Goal: Task Accomplishment & Management: Use online tool/utility

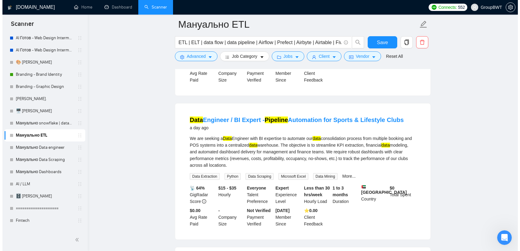
scroll to position [1601, 0]
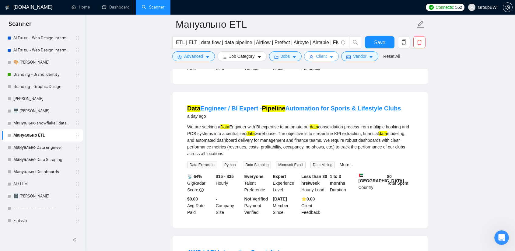
click at [319, 58] on span "Client" at bounding box center [321, 56] width 11 height 7
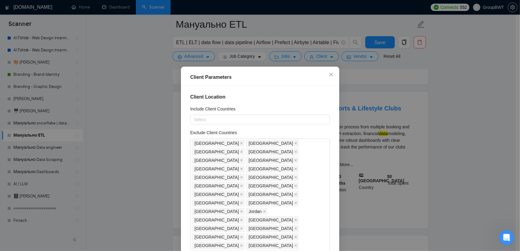
scroll to position [1598, 0]
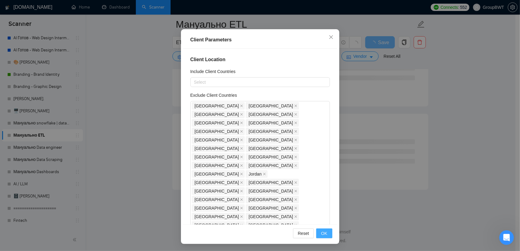
type input "20"
click at [316, 234] on button "OK" at bounding box center [324, 234] width 16 height 10
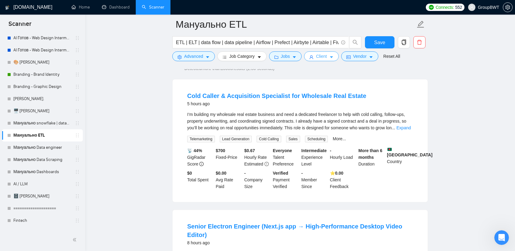
scroll to position [6, 0]
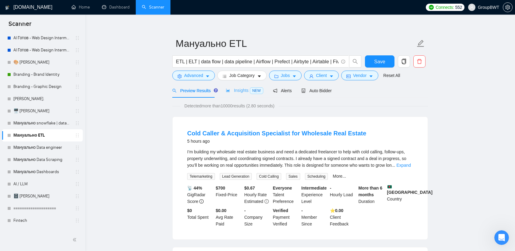
click at [236, 95] on div "Insights NEW" at bounding box center [244, 90] width 37 height 14
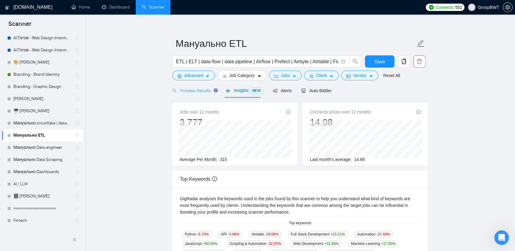
click at [200, 94] on div "Preview Results" at bounding box center [194, 90] width 44 height 14
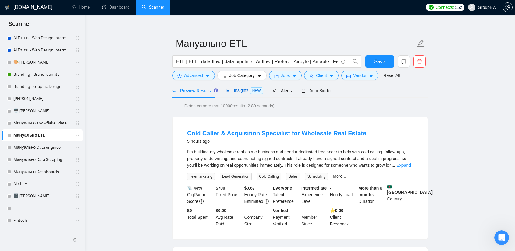
click at [234, 89] on span "Insights NEW" at bounding box center [244, 90] width 37 height 5
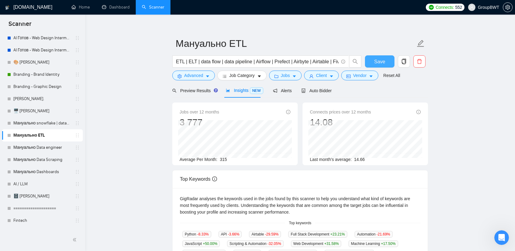
click at [379, 58] on span "Save" at bounding box center [379, 62] width 11 height 8
click at [323, 71] on button "Client" at bounding box center [321, 76] width 35 height 10
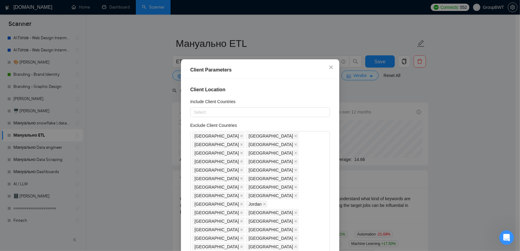
drag, startPoint x: 129, startPoint y: 120, endPoint x: 68, endPoint y: 128, distance: 61.7
click at [129, 120] on div "Client Parameters Client Location Include Client Countries Select Exclude Clien…" at bounding box center [260, 125] width 520 height 251
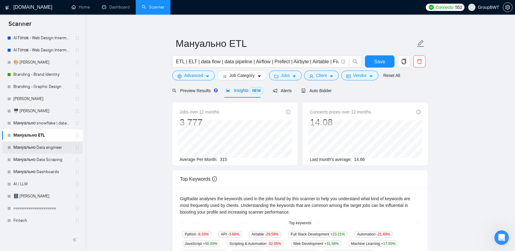
click at [32, 146] on link "Мануально Data engineer" at bounding box center [42, 148] width 58 height 12
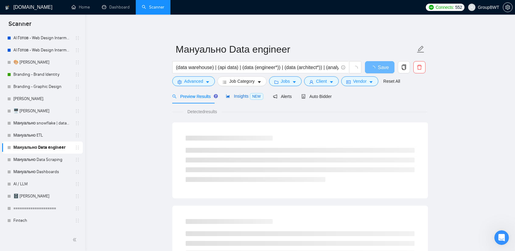
click at [241, 100] on div "Insights NEW" at bounding box center [244, 96] width 37 height 7
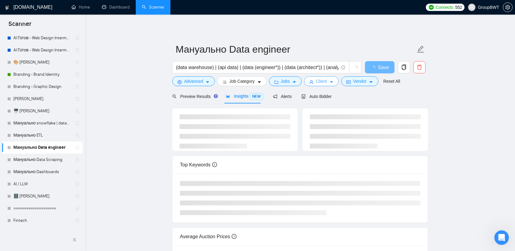
click at [326, 79] on button "Client" at bounding box center [321, 81] width 35 height 10
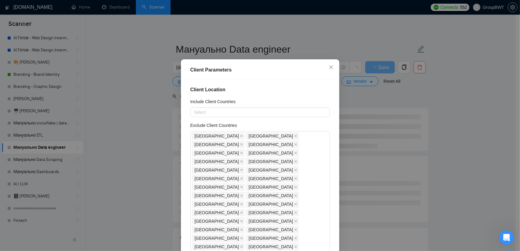
click at [120, 99] on div "Client Parameters Client Location Include Client Countries Select Exclude Clien…" at bounding box center [260, 125] width 520 height 251
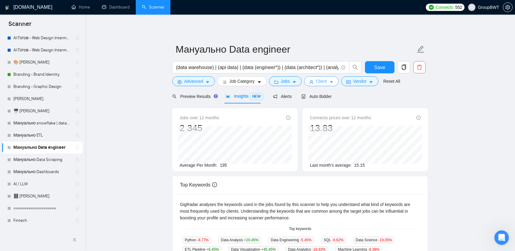
click at [321, 84] on span "Client" at bounding box center [321, 81] width 11 height 7
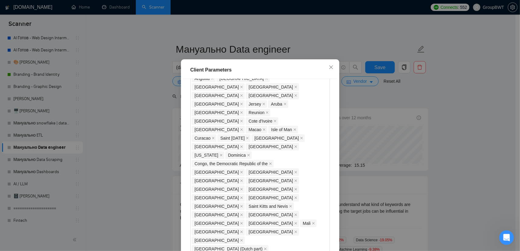
scroll to position [491, 0]
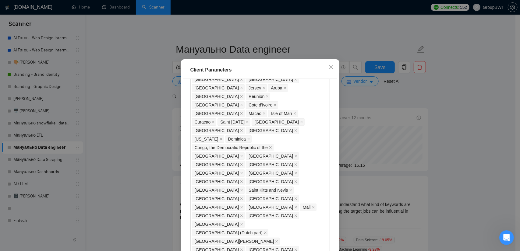
click at [155, 135] on div "Client Parameters Client Location Include Client Countries Select Exclude Clien…" at bounding box center [260, 125] width 520 height 251
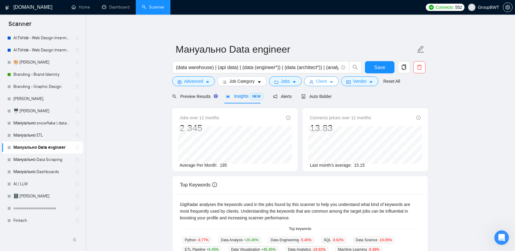
click at [316, 82] on span "Client" at bounding box center [321, 81] width 11 height 7
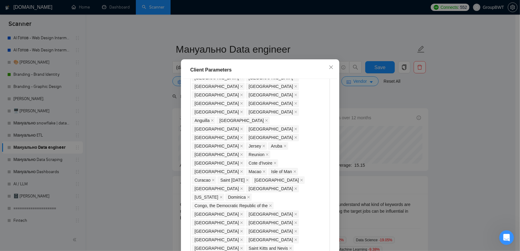
scroll to position [522, 0]
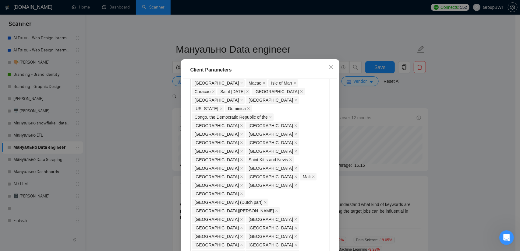
type input "20"
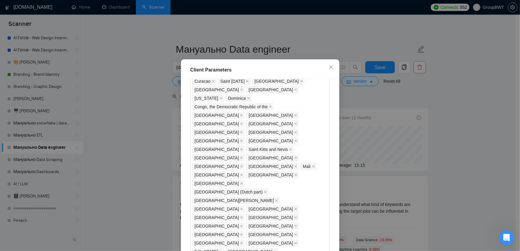
scroll to position [561, 0]
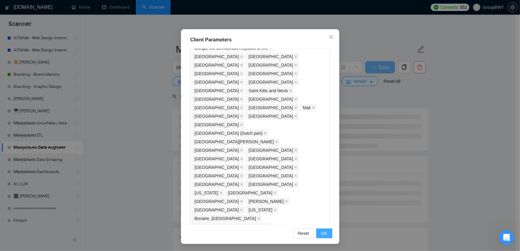
click at [325, 233] on button "OK" at bounding box center [324, 234] width 16 height 10
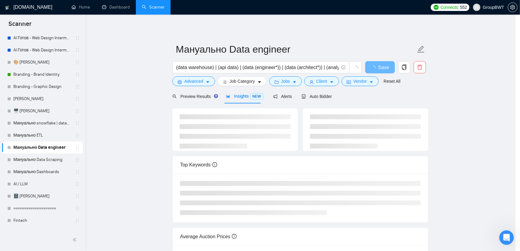
scroll to position [7, 0]
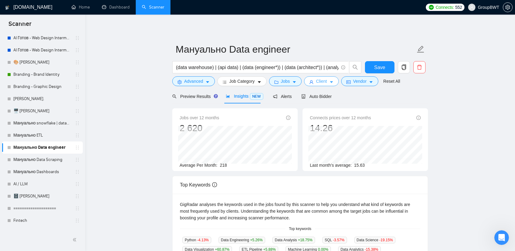
click at [324, 82] on button "Client" at bounding box center [321, 81] width 35 height 10
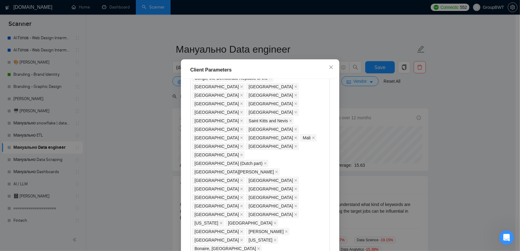
click at [110, 123] on div "Client Parameters Client Location Include Client Countries Select Exclude Clien…" at bounding box center [260, 125] width 520 height 251
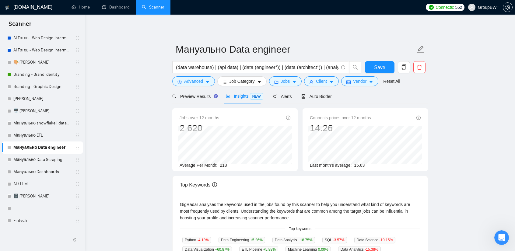
drag, startPoint x: 47, startPoint y: 160, endPoint x: 313, endPoint y: 38, distance: 292.8
click at [47, 160] on link "Мануально Data Scraping" at bounding box center [42, 160] width 58 height 12
click at [324, 84] on button "Client" at bounding box center [321, 81] width 35 height 10
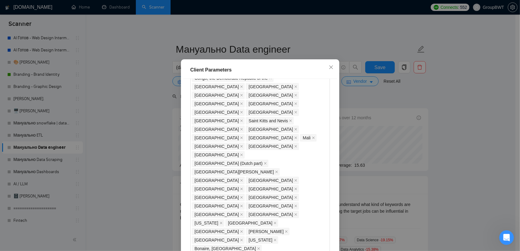
click at [125, 117] on div "Client Parameters Client Location Include Client Countries Select Exclude Clien…" at bounding box center [260, 125] width 520 height 251
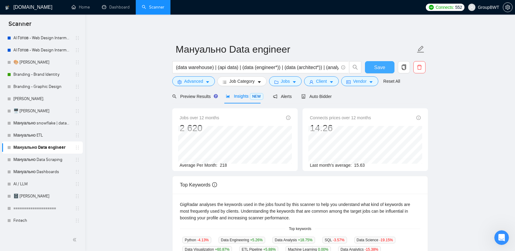
click at [384, 65] on span "Save" at bounding box center [379, 68] width 11 height 8
click at [51, 165] on link "Мануально Data Scraping" at bounding box center [42, 160] width 58 height 12
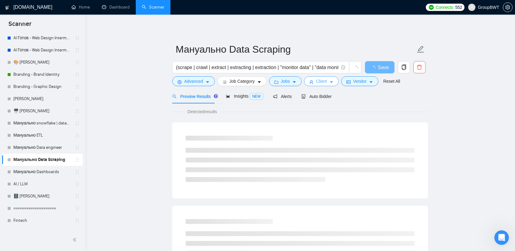
click at [320, 81] on span "Client" at bounding box center [321, 81] width 11 height 7
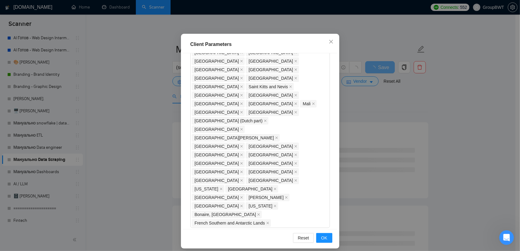
scroll to position [37, 0]
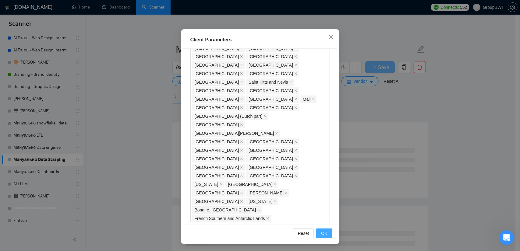
type input "10"
click at [322, 230] on span "OK" at bounding box center [324, 233] width 6 height 7
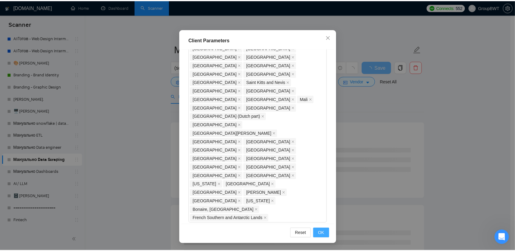
scroll to position [7, 0]
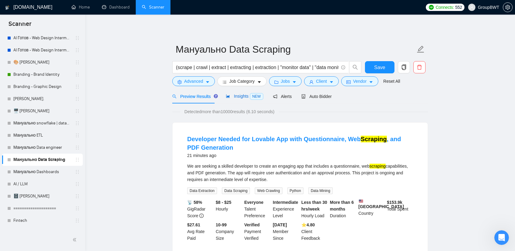
click at [240, 97] on span "Insights NEW" at bounding box center [244, 96] width 37 height 5
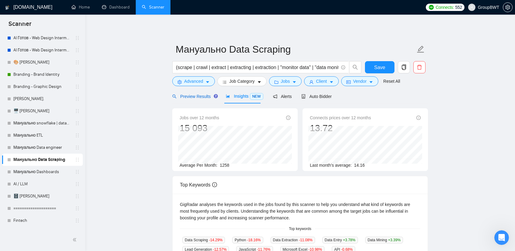
click at [196, 94] on span "Preview Results" at bounding box center [194, 96] width 44 height 5
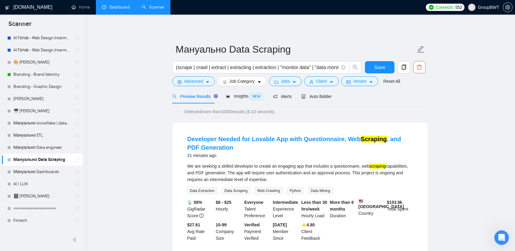
click at [124, 7] on link "Dashboard" at bounding box center [116, 7] width 28 height 5
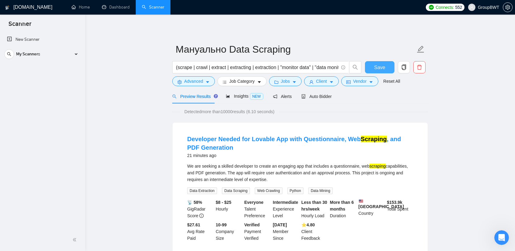
click at [374, 66] on button "Save" at bounding box center [380, 67] width 30 height 12
click at [322, 79] on span "Client" at bounding box center [321, 81] width 11 height 7
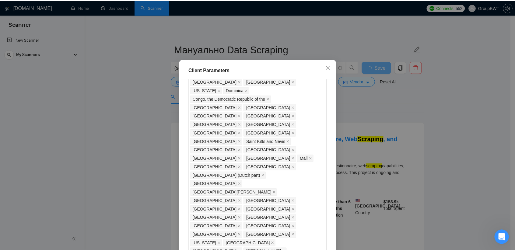
scroll to position [539, 0]
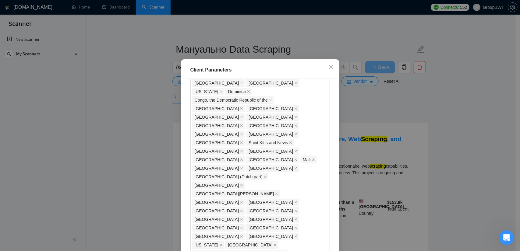
click at [421, 110] on div "Client Parameters Client Location Include Client Countries Select Exclude Clien…" at bounding box center [260, 125] width 520 height 251
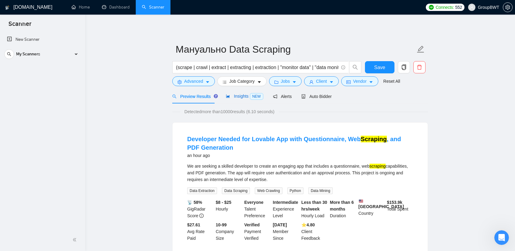
click at [231, 95] on span "Insights NEW" at bounding box center [244, 96] width 37 height 5
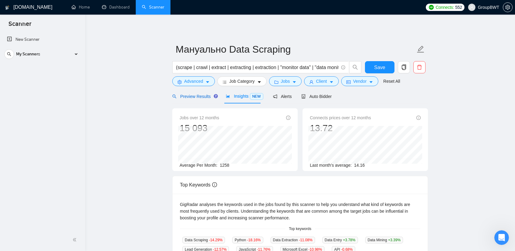
drag, startPoint x: 199, startPoint y: 96, endPoint x: 199, endPoint y: 101, distance: 4.9
click at [199, 96] on span "Preview Results" at bounding box center [194, 96] width 44 height 5
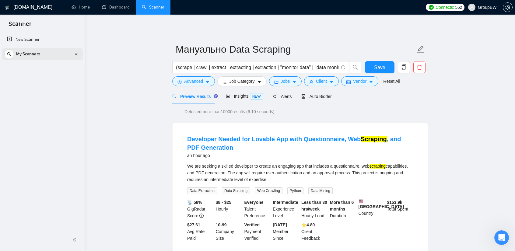
click at [61, 52] on div "My Scanners" at bounding box center [42, 54] width 76 height 12
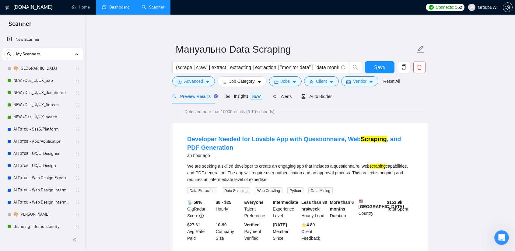
click at [130, 6] on link "Dashboard" at bounding box center [116, 7] width 28 height 5
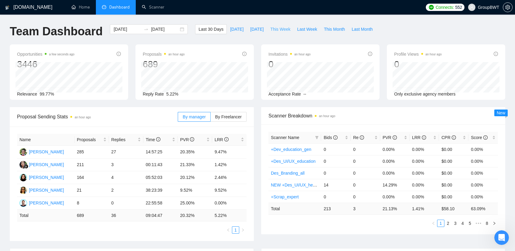
click at [280, 31] on span "This Week" at bounding box center [280, 29] width 20 height 7
type input "[DATE]"
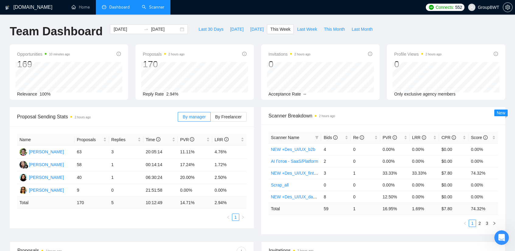
click at [149, 8] on link "Scanner" at bounding box center [153, 7] width 23 height 5
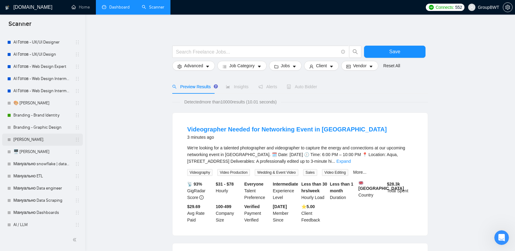
scroll to position [122, 0]
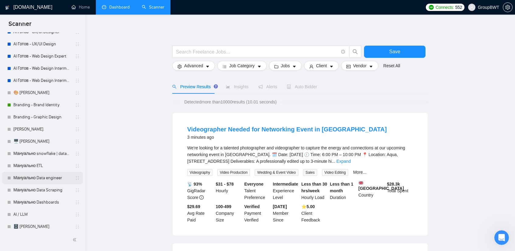
click at [41, 176] on link "Мануально Data engineer" at bounding box center [42, 178] width 58 height 12
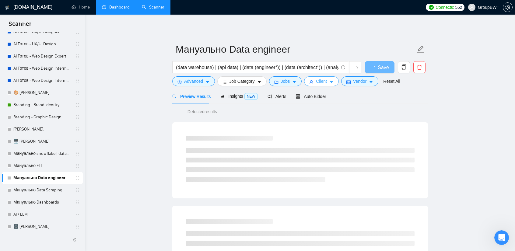
click at [329, 81] on icon "caret-down" at bounding box center [331, 82] width 4 height 4
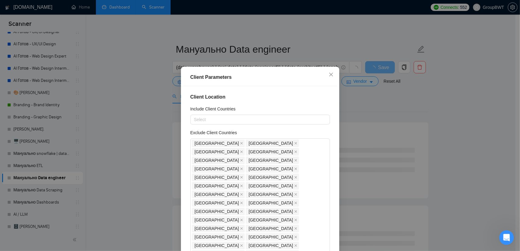
click at [417, 98] on div "Client Parameters Client Location Include Client Countries Select Exclude Clien…" at bounding box center [260, 125] width 520 height 251
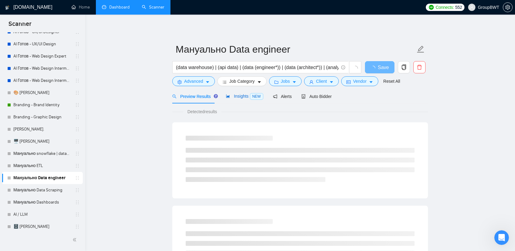
click at [230, 96] on span "Insights NEW" at bounding box center [244, 96] width 37 height 5
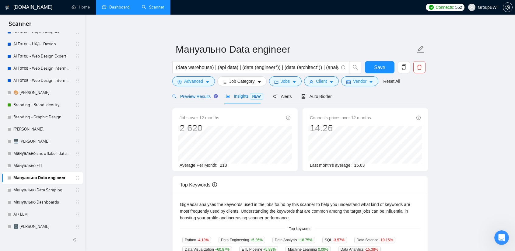
click at [196, 94] on span "Preview Results" at bounding box center [194, 96] width 44 height 5
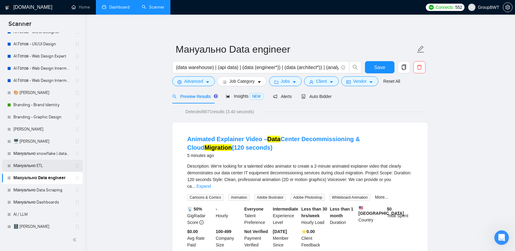
click at [19, 169] on link "Мануально ETL" at bounding box center [42, 166] width 58 height 12
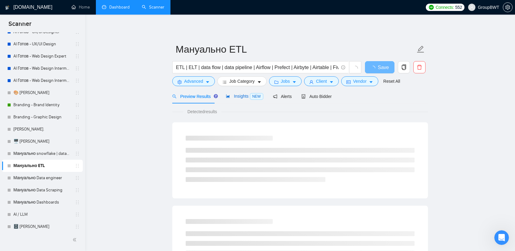
click at [245, 95] on span "Insights NEW" at bounding box center [244, 96] width 37 height 5
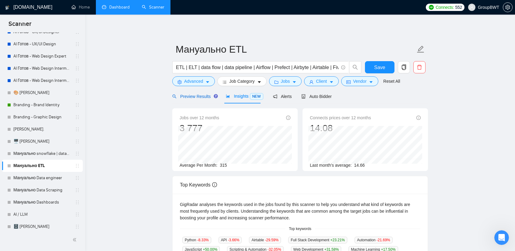
click at [200, 98] on span "Preview Results" at bounding box center [194, 96] width 44 height 5
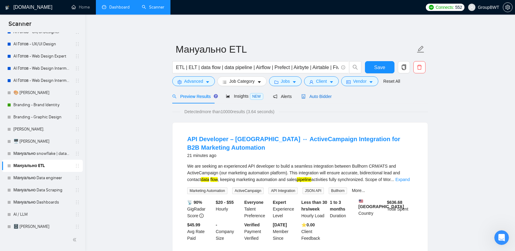
drag, startPoint x: 317, startPoint y: 99, endPoint x: 265, endPoint y: 103, distance: 51.9
click at [317, 99] on span "Auto Bidder" at bounding box center [316, 96] width 30 height 5
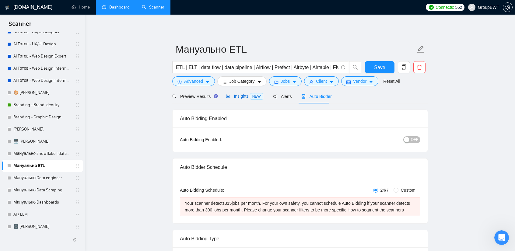
click at [242, 95] on span "Insights NEW" at bounding box center [244, 96] width 37 height 5
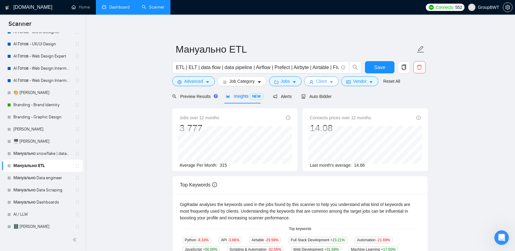
click at [317, 78] on span "Client" at bounding box center [321, 81] width 11 height 7
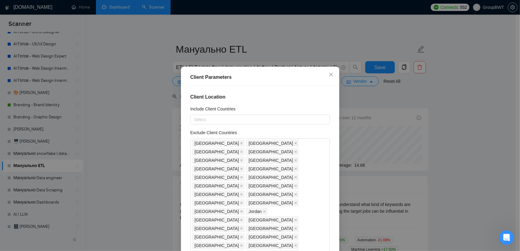
click at [374, 102] on div "Client Parameters Client Location Include Client Countries Select Exclude Clien…" at bounding box center [260, 125] width 520 height 251
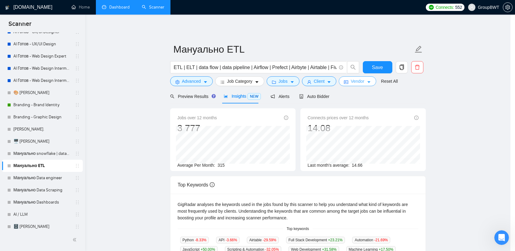
click at [363, 83] on span "Vendor" at bounding box center [357, 81] width 13 height 7
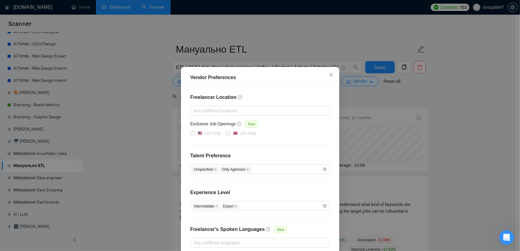
click at [377, 108] on div "Vendor Preferences Freelancer Location Any preffered locations Exclusive Job Op…" at bounding box center [260, 125] width 520 height 251
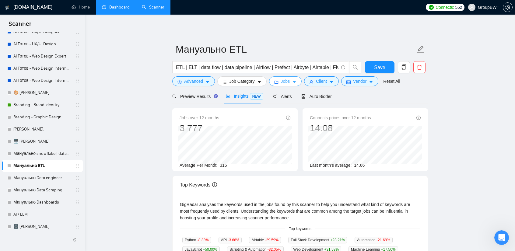
click at [289, 80] on button "Jobs" at bounding box center [285, 81] width 33 height 10
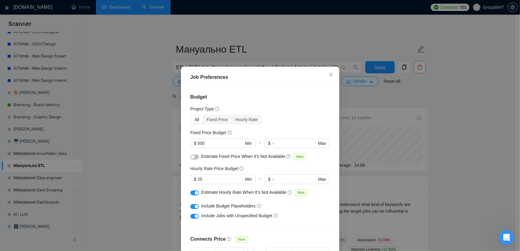
click at [346, 92] on div "Job Preferences Budget Project Type All Fixed Price Hourly Rate Fixed Price Bud…" at bounding box center [260, 125] width 520 height 251
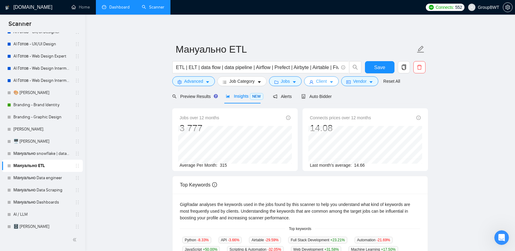
click at [318, 83] on span "Client" at bounding box center [321, 81] width 11 height 7
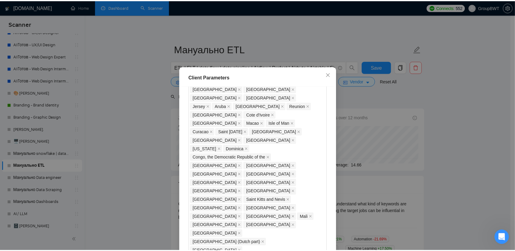
scroll to position [461, 0]
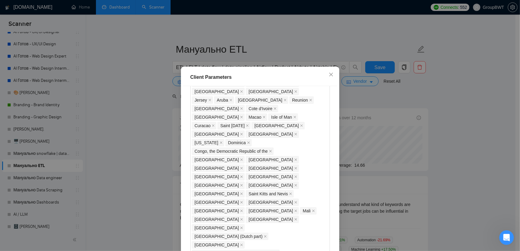
click at [156, 118] on div "Client Parameters Client Location Include Client Countries Select Exclude Clien…" at bounding box center [260, 125] width 520 height 251
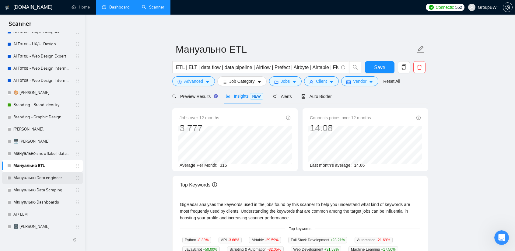
click at [40, 174] on link "Мануально Data engineer" at bounding box center [42, 178] width 58 height 12
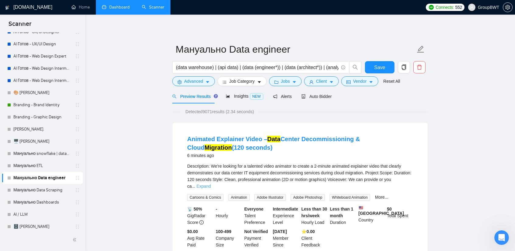
click at [211, 184] on link "Expand" at bounding box center [203, 186] width 14 height 5
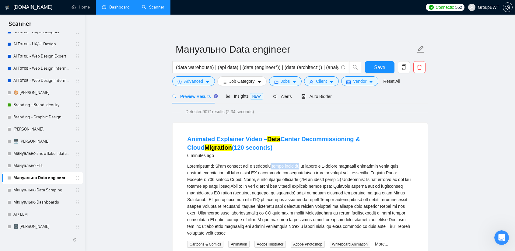
drag, startPoint x: 292, startPoint y: 166, endPoint x: 262, endPoint y: 165, distance: 29.8
click at [262, 165] on div "Description:\aWe're looking for a talented video animator to create a 2-minute …" at bounding box center [300, 200] width 226 height 74
click at [264, 167] on div "Description:\aWe're looking for a talented video animator to create a 2-minute …" at bounding box center [300, 200] width 226 height 74
copy div "video animator"
click at [33, 155] on link "Мануально snowflake | databricks" at bounding box center [42, 154] width 58 height 12
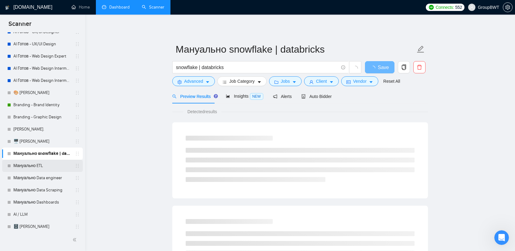
click at [37, 165] on link "Мануально ETL" at bounding box center [42, 166] width 58 height 12
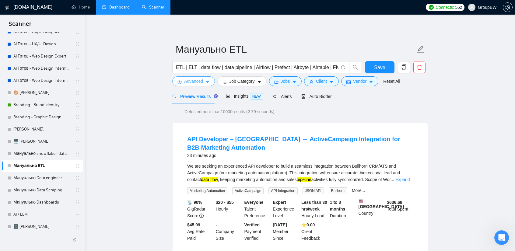
click at [202, 82] on span "Advanced" at bounding box center [193, 81] width 19 height 7
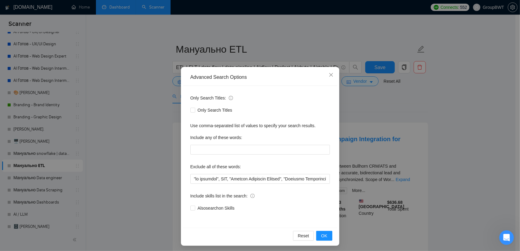
click at [239, 184] on div "Only Search Titles: Only Search Titles Use comma-separated list of values to sp…" at bounding box center [260, 157] width 154 height 142
click at [240, 182] on input "text" at bounding box center [259, 179] width 139 height 10
paste input "" attorney", "gather mobile phone numbers", "strong Microsoft", "Power Automate…"
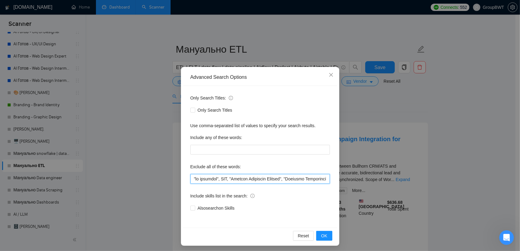
scroll to position [0, 5503]
drag, startPoint x: 264, startPoint y: 177, endPoint x: 412, endPoint y: 182, distance: 148.0
click at [412, 182] on div "Advanced Search Options Only Search Titles: Only Search Titles Use comma-separa…" at bounding box center [260, 125] width 520 height 251
click at [308, 175] on input "text" at bounding box center [259, 179] width 139 height 10
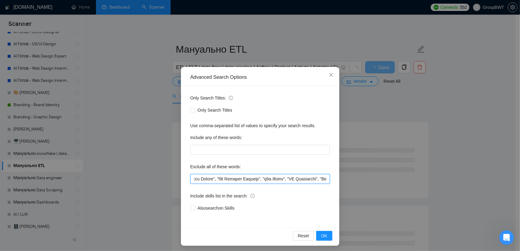
type input ""no agencies", SDR, "Digital Marketing Manager", "Creative Strategist", "Lead G…"
drag, startPoint x: 326, startPoint y: 228, endPoint x: 324, endPoint y: 233, distance: 5.9
click at [326, 229] on div "Reset OK" at bounding box center [260, 236] width 154 height 16
click at [324, 233] on span "OK" at bounding box center [324, 236] width 6 height 7
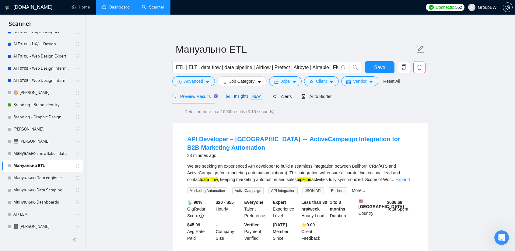
click at [245, 94] on span "Insights NEW" at bounding box center [244, 96] width 37 height 5
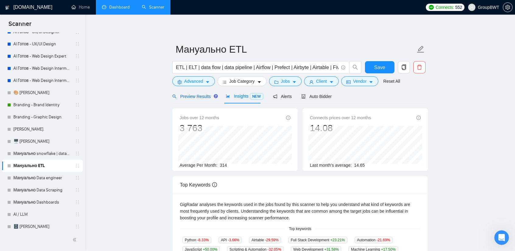
click at [190, 96] on span "Preview Results" at bounding box center [194, 96] width 44 height 5
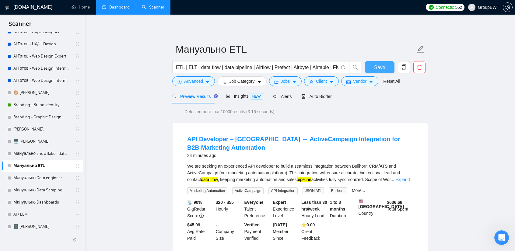
click at [374, 64] on button "Save" at bounding box center [380, 67] width 30 height 12
click at [240, 97] on span "Insights NEW" at bounding box center [244, 96] width 37 height 5
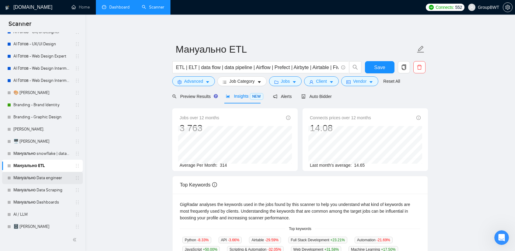
drag, startPoint x: 49, startPoint y: 179, endPoint x: 54, endPoint y: 179, distance: 4.3
click at [49, 179] on link "Мануально Data engineer" at bounding box center [42, 178] width 58 height 12
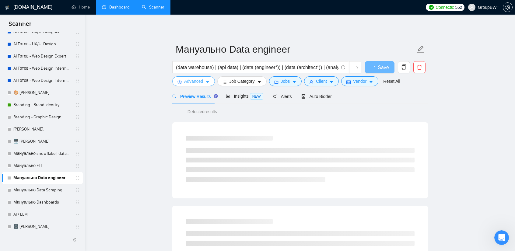
click at [209, 82] on button "Advanced" at bounding box center [193, 81] width 43 height 10
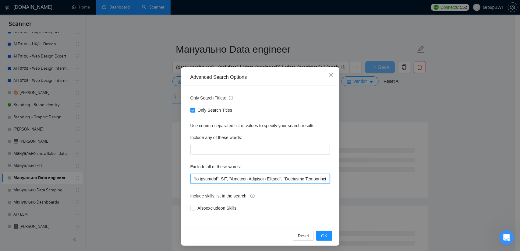
click at [275, 178] on input "text" at bounding box center [259, 179] width 139 height 10
paste input "" attorney", "gather mobile phone numbers", "strong Microsoft", "Power Automate…"
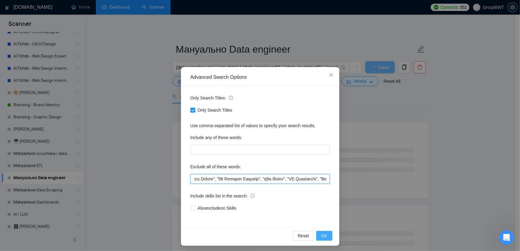
type input ""no agencies", SDR, "Digital Marketing Manager", "Creative Strategist", "Lead G…"
click at [322, 238] on span "OK" at bounding box center [324, 236] width 6 height 7
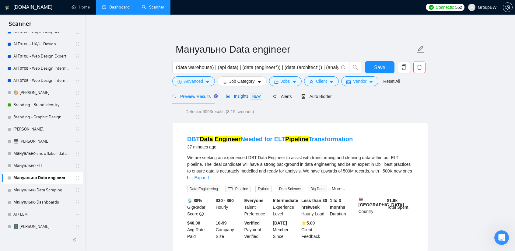
click at [245, 94] on span "Insights NEW" at bounding box center [244, 96] width 37 height 5
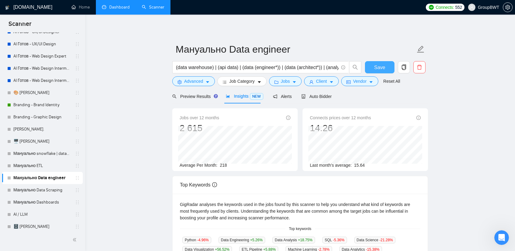
click at [376, 64] on span "Save" at bounding box center [379, 68] width 11 height 8
drag, startPoint x: 36, startPoint y: 188, endPoint x: 40, endPoint y: 189, distance: 3.4
click at [37, 188] on link "Мануально Data Scraping" at bounding box center [42, 190] width 58 height 12
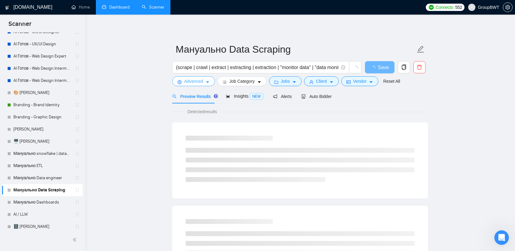
click at [202, 81] on span "Advanced" at bounding box center [193, 81] width 19 height 7
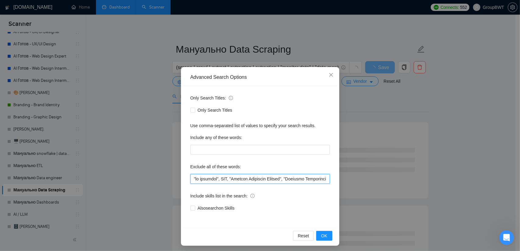
click at [268, 177] on input "text" at bounding box center [259, 179] width 139 height 10
paste input "" attorney", "gather mobile phone numbers", "strong Microsoft", "Power Automate…"
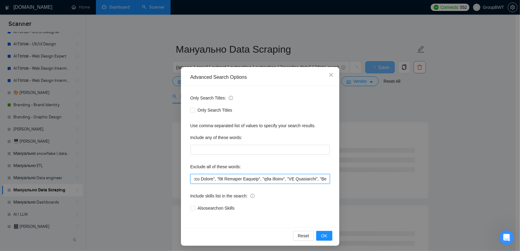
drag, startPoint x: 290, startPoint y: 178, endPoint x: 430, endPoint y: 177, distance: 140.3
click at [430, 177] on div "Advanced Search Options Only Search Titles: Only Search Titles Use comma-separa…" at bounding box center [260, 125] width 520 height 251
type input ""no agencies", SDR, "Digital Marketing Manager", "Creative Strategist", "Lead G…"
click at [323, 235] on span "OK" at bounding box center [324, 236] width 6 height 7
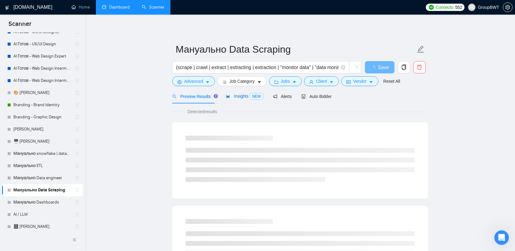
click at [234, 93] on div "Insights NEW" at bounding box center [244, 96] width 37 height 7
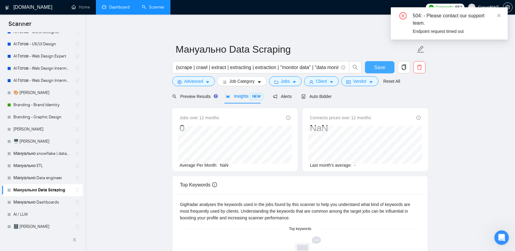
click at [384, 69] on span "Save" at bounding box center [379, 68] width 11 height 8
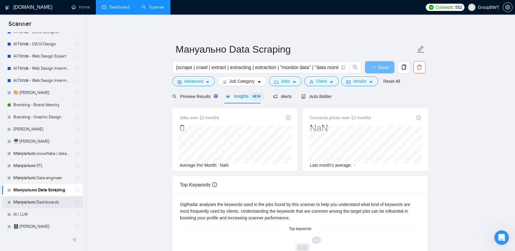
drag, startPoint x: 50, startPoint y: 204, endPoint x: 63, endPoint y: 203, distance: 13.7
click at [50, 204] on link "Мануально Dashboards" at bounding box center [42, 202] width 58 height 12
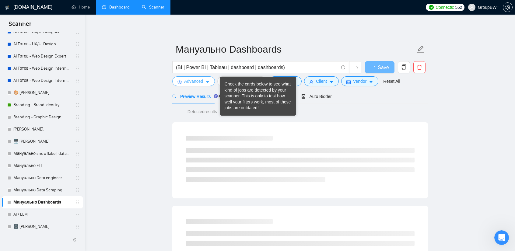
click at [198, 82] on span "Advanced" at bounding box center [193, 81] width 19 height 7
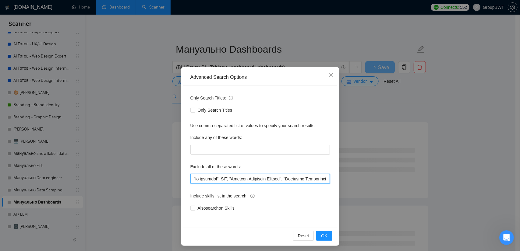
click at [280, 179] on input "text" at bounding box center [259, 179] width 139 height 10
paste input "" attorney", "gather mobile phone numbers", "strong Microsoft", "Power Automate…"
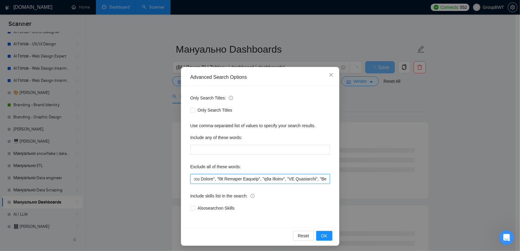
drag, startPoint x: 306, startPoint y: 177, endPoint x: 372, endPoint y: 183, distance: 66.9
click at [388, 180] on div "Advanced Search Options Only Search Titles: Only Search Titles Use comma-separa…" at bounding box center [260, 125] width 520 height 251
type input ""no agencies", SDR, "Digital Marketing Manager", "Creative Strategist", "Lead G…"
click at [325, 238] on button "OK" at bounding box center [324, 236] width 16 height 10
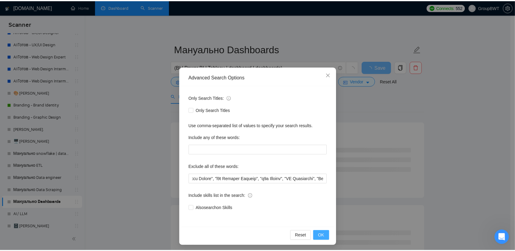
scroll to position [0, 0]
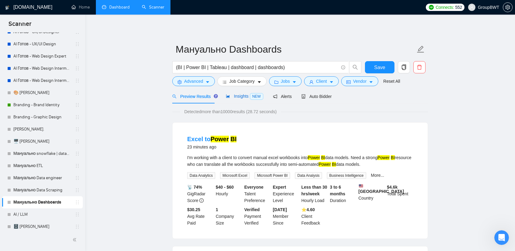
click at [243, 98] on span "Insights NEW" at bounding box center [244, 96] width 37 height 5
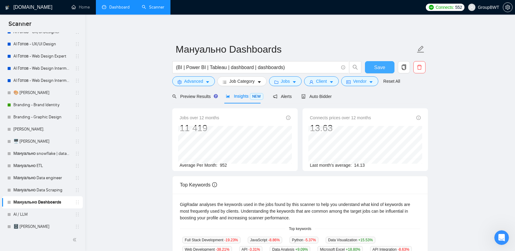
click at [380, 64] on span "Save" at bounding box center [379, 68] width 11 height 8
click at [198, 95] on span "Preview Results" at bounding box center [194, 96] width 44 height 5
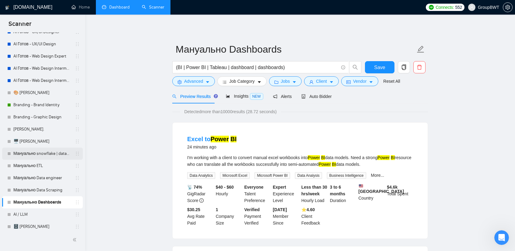
click at [27, 159] on link "Мануально snowflake | databricks" at bounding box center [42, 154] width 58 height 12
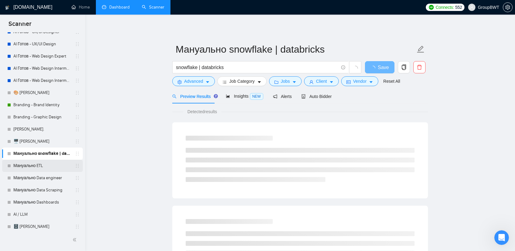
click at [26, 165] on link "Мануально ETL" at bounding box center [42, 166] width 58 height 12
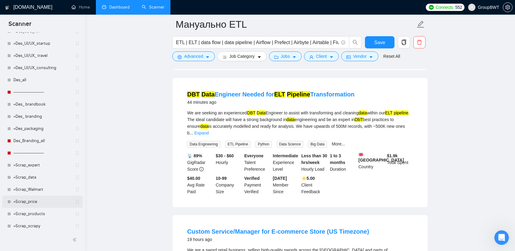
scroll to position [609, 0]
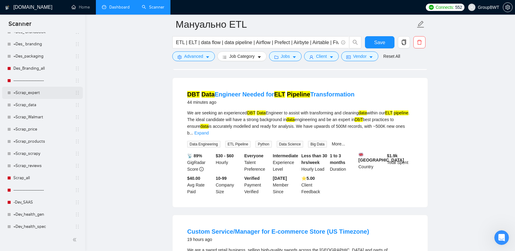
click at [54, 90] on link "+Scrap_expert" at bounding box center [42, 93] width 58 height 12
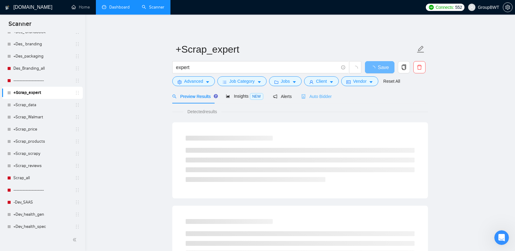
click at [317, 100] on div "Auto Bidder" at bounding box center [316, 96] width 30 height 14
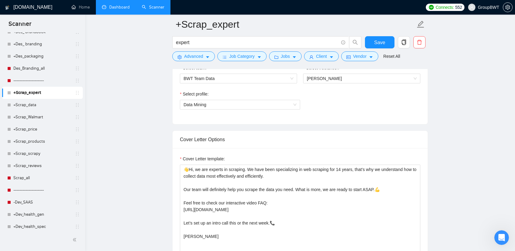
scroll to position [426, 0]
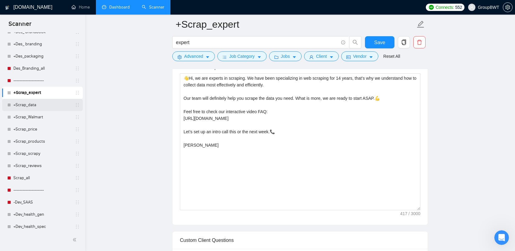
click at [24, 107] on link "+Scrap_data" at bounding box center [42, 105] width 58 height 12
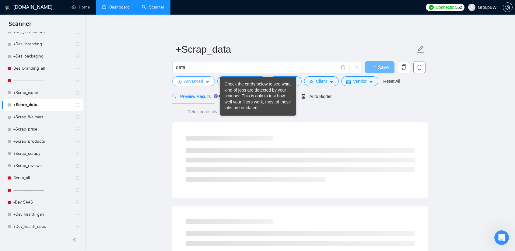
click at [192, 82] on span "Advanced" at bounding box center [193, 81] width 19 height 7
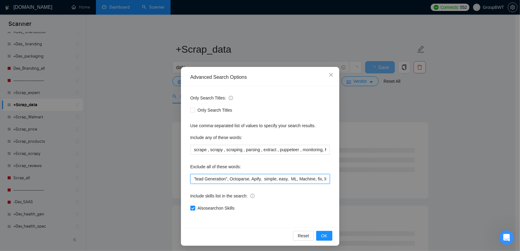
scroll to position [0, 538]
drag, startPoint x: 248, startPoint y: 177, endPoint x: 464, endPoint y: 185, distance: 215.6
click at [464, 187] on div "Advanced Search Options Only Search Titles: Only Search Titles Use comma-separa…" at bounding box center [260, 125] width 520 height 251
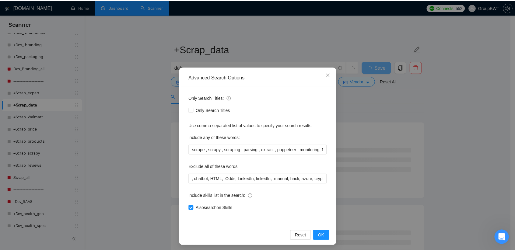
scroll to position [0, 0]
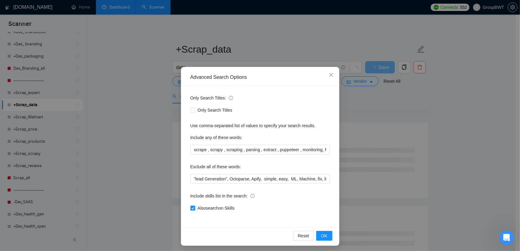
click at [466, 148] on div "Advanced Search Options Only Search Titles: Only Search Titles Use comma-separa…" at bounding box center [260, 125] width 520 height 251
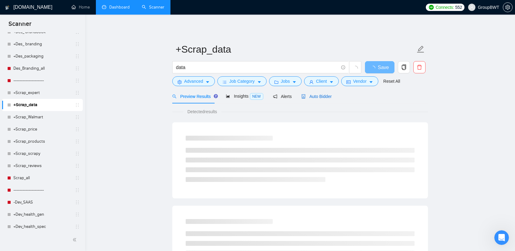
click at [311, 96] on span "Auto Bidder" at bounding box center [316, 96] width 30 height 5
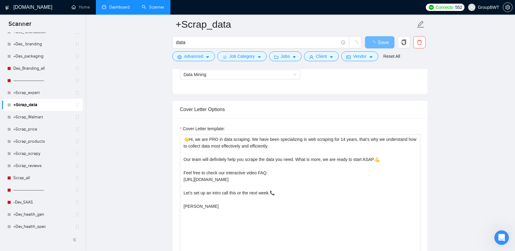
scroll to position [365, 0]
click at [31, 120] on link "+Scrap_Walmart" at bounding box center [42, 117] width 58 height 12
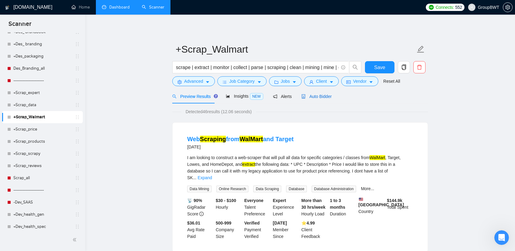
click at [309, 99] on span "Auto Bidder" at bounding box center [316, 96] width 30 height 5
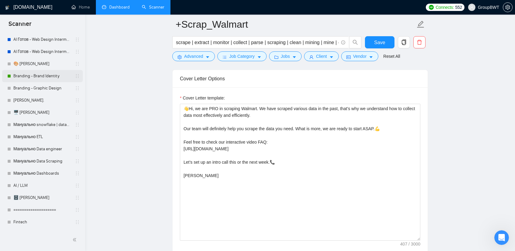
scroll to position [152, 0]
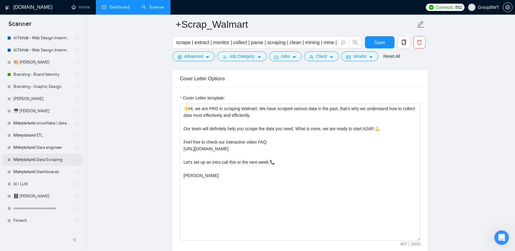
click at [52, 162] on link "Мануально Data Scraping" at bounding box center [42, 160] width 58 height 12
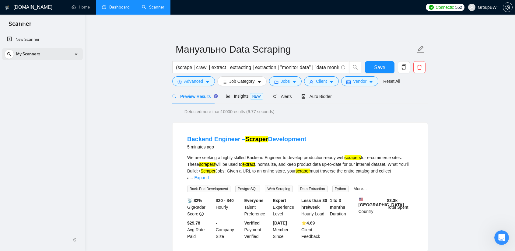
click at [79, 53] on div "My Scanners" at bounding box center [42, 54] width 76 height 12
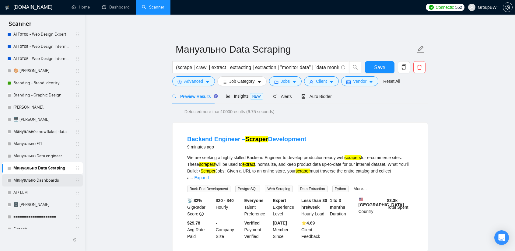
scroll to position [152, 0]
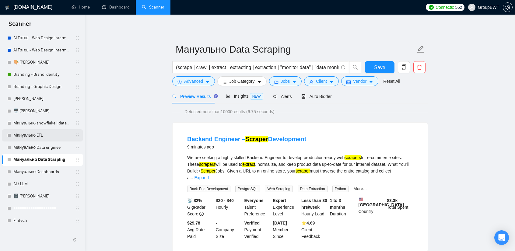
click at [54, 135] on link "Мануально ETL" at bounding box center [42, 135] width 58 height 12
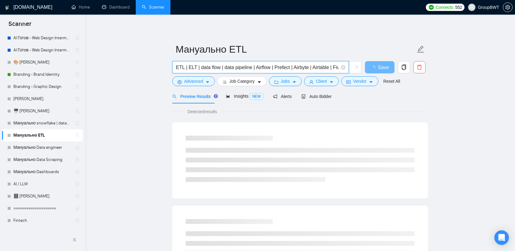
click at [251, 66] on input "ETL | ELT | data flow | data pipeline | Airflow | Prefect | Airbyte | Airtable …" at bounding box center [257, 68] width 163 height 8
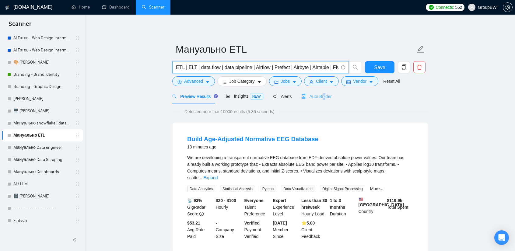
click at [321, 101] on div "Auto Bidder" at bounding box center [316, 96] width 30 height 14
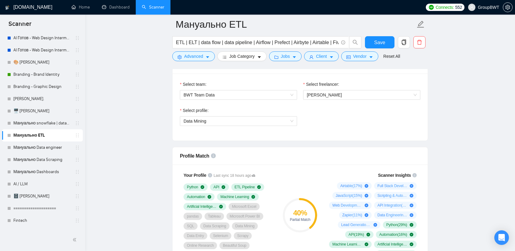
scroll to position [335, 0]
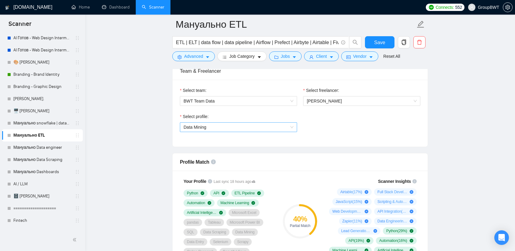
click at [261, 124] on span "Data Mining" at bounding box center [239, 127] width 110 height 9
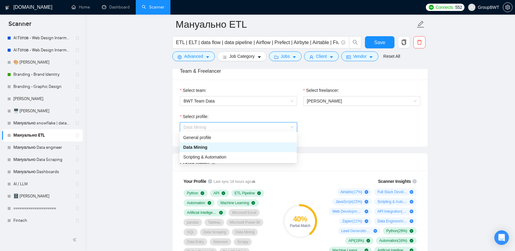
click at [258, 126] on span "Data Mining" at bounding box center [239, 127] width 110 height 9
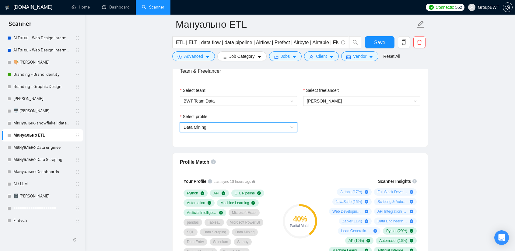
click at [259, 127] on span "Data Mining" at bounding box center [239, 127] width 110 height 9
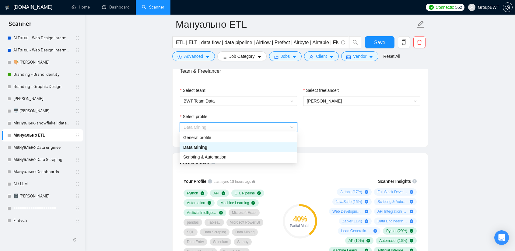
click at [259, 127] on span "Data Mining" at bounding box center [239, 127] width 110 height 9
click at [220, 140] on div "General profile" at bounding box center [238, 137] width 110 height 7
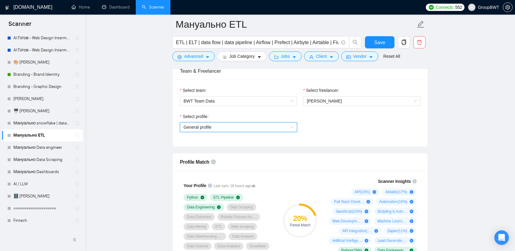
click at [267, 123] on span "General profile" at bounding box center [239, 127] width 110 height 9
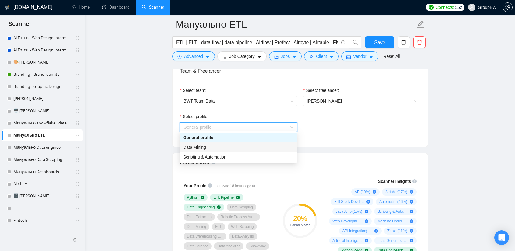
click at [223, 149] on div "Data Mining" at bounding box center [238, 147] width 110 height 7
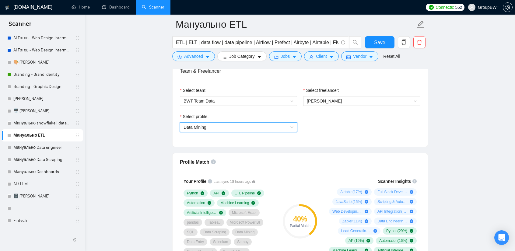
click at [252, 129] on span "Data Mining" at bounding box center [239, 127] width 110 height 9
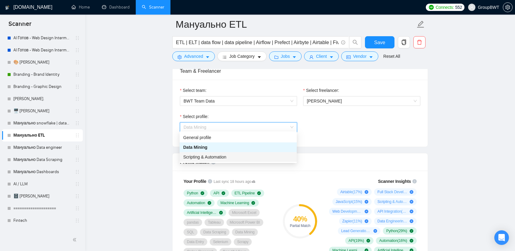
click at [212, 153] on div "Scripting & Automation" at bounding box center [238, 157] width 117 height 10
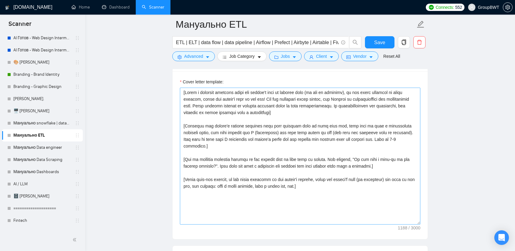
scroll to position [731, 0]
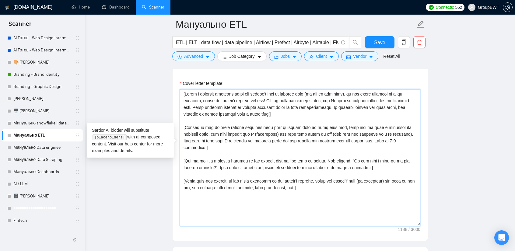
drag, startPoint x: 334, startPoint y: 181, endPoint x: 163, endPoint y: 76, distance: 200.7
click at [163, 76] on main "Мануально ETL ETL | ELT | data flow | data pipeline | Airflow | Prefect | Airby…" at bounding box center [300, 138] width 410 height 1688
paste textarea "ETL | ELT | data flow | data pipeline | Airflow | Prefect | Airbyte | Airtable …"
paste textarea "Hi, I am a Data Engineer at GroupBWT. My team specializes in building scalable …"
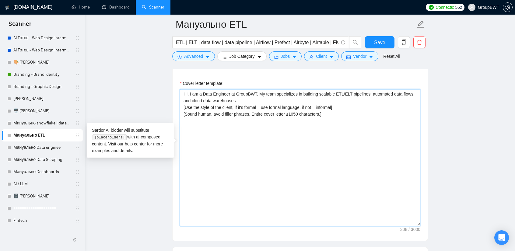
click at [201, 89] on textarea "Hi, I am a Data Engineer at GroupBWT. My team specializes in building scalable …" at bounding box center [300, 157] width 240 height 137
drag, startPoint x: 278, startPoint y: 80, endPoint x: 251, endPoint y: 81, distance: 26.5
click at [251, 89] on textarea "Hi, I am a head of data department Data Engineer at GroupBWT. My team specializ…" at bounding box center [300, 157] width 240 height 137
click at [273, 92] on textarea "Hi, I am a head of data department at GroupBWT. My team specializes in building…" at bounding box center [300, 157] width 240 height 137
click at [277, 89] on textarea "Hi, I am a head of data department at GroupBWT. My team specializes in building…" at bounding box center [300, 157] width 240 height 137
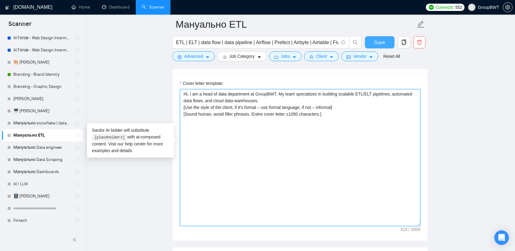
type textarea "Hi, I am a head of data department at GroupBWT. My team specializes in building…"
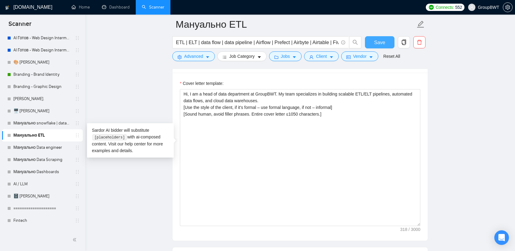
click at [383, 42] on span "Save" at bounding box center [379, 43] width 11 height 8
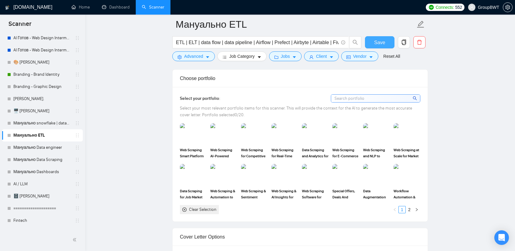
scroll to position [548, 0]
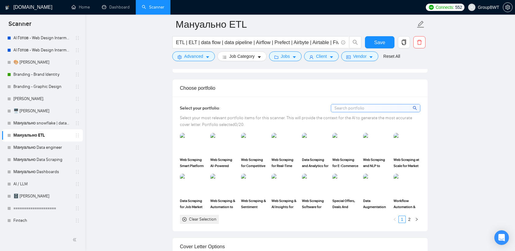
click at [377, 104] on input at bounding box center [375, 108] width 89 height 8
click at [364, 104] on input at bounding box center [375, 108] width 89 height 8
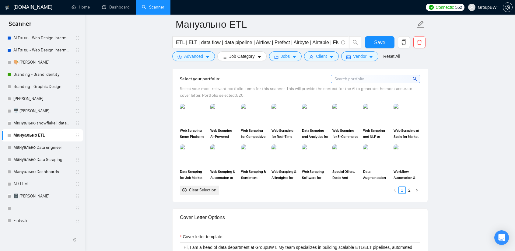
scroll to position [578, 0]
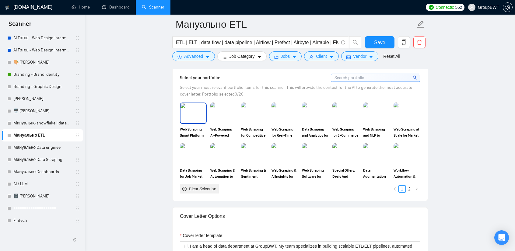
click at [188, 103] on img at bounding box center [193, 113] width 26 height 20
click at [197, 108] on rect at bounding box center [193, 113] width 10 height 10
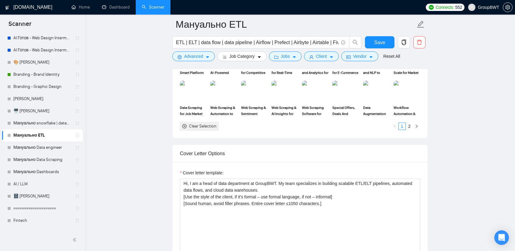
scroll to position [639, 0]
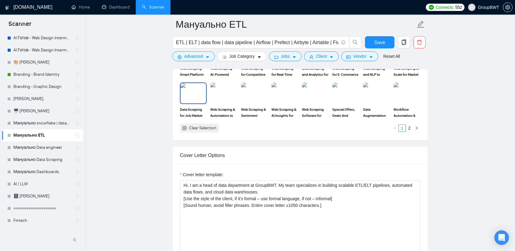
click at [192, 85] on img at bounding box center [193, 93] width 26 height 20
click at [218, 86] on img at bounding box center [224, 93] width 26 height 20
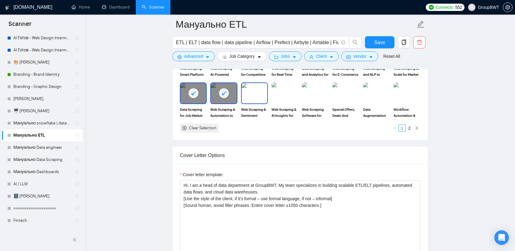
click at [244, 87] on img at bounding box center [255, 93] width 26 height 20
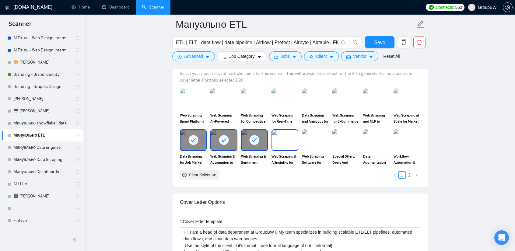
scroll to position [548, 0]
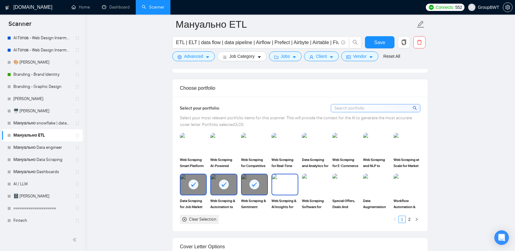
click at [286, 174] on img at bounding box center [285, 184] width 26 height 20
click at [316, 174] on img at bounding box center [316, 184] width 26 height 20
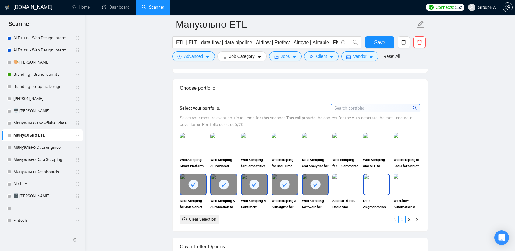
drag, startPoint x: 374, startPoint y: 168, endPoint x: 398, endPoint y: 169, distance: 23.8
click at [375, 174] on img at bounding box center [377, 184] width 26 height 20
click at [399, 174] on img at bounding box center [407, 184] width 26 height 20
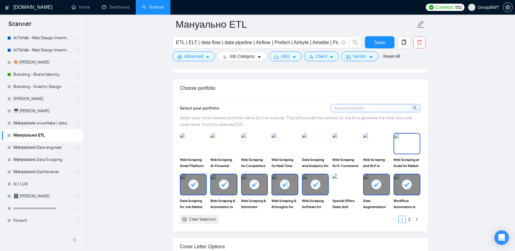
click at [403, 134] on img at bounding box center [407, 144] width 26 height 20
click at [370, 134] on img at bounding box center [377, 144] width 26 height 20
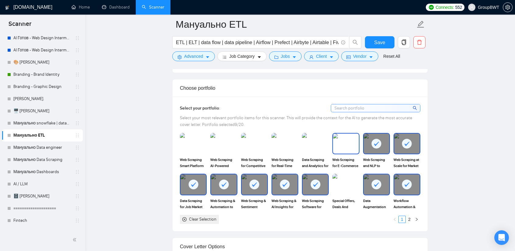
click at [339, 134] on img at bounding box center [346, 144] width 26 height 20
click at [311, 134] on img at bounding box center [316, 144] width 26 height 20
click at [282, 133] on img at bounding box center [285, 143] width 27 height 21
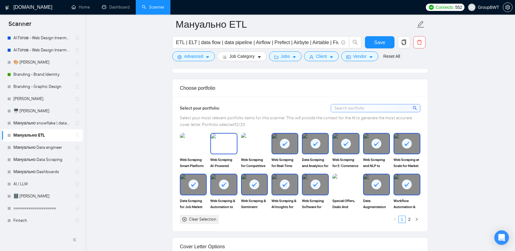
click at [219, 134] on img at bounding box center [224, 144] width 26 height 20
click at [196, 134] on img at bounding box center [193, 144] width 26 height 20
click at [408, 180] on rect at bounding box center [407, 185] width 10 height 10
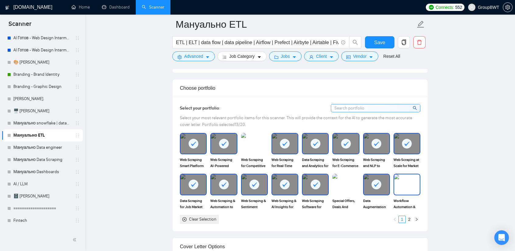
click at [379, 180] on rect at bounding box center [377, 185] width 10 height 10
click at [401, 135] on div at bounding box center [407, 144] width 26 height 20
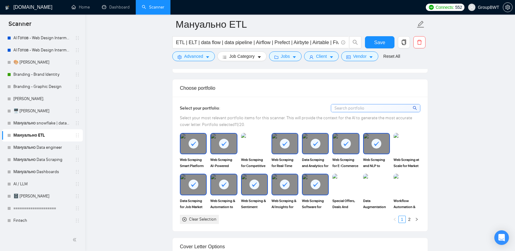
click at [370, 134] on div at bounding box center [377, 144] width 26 height 20
click at [333, 133] on div at bounding box center [345, 143] width 27 height 21
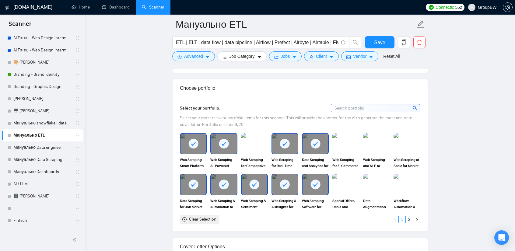
click at [340, 174] on img at bounding box center [345, 184] width 27 height 21
drag, startPoint x: 314, startPoint y: 161, endPoint x: 338, endPoint y: 165, distance: 24.6
click at [316, 161] on div "Web Scraping Smart Platform for US & Canadian Business Data Web Scraping AI-Pow…" at bounding box center [300, 178] width 244 height 91
click at [339, 174] on div at bounding box center [346, 184] width 26 height 20
click at [310, 134] on div at bounding box center [316, 144] width 26 height 20
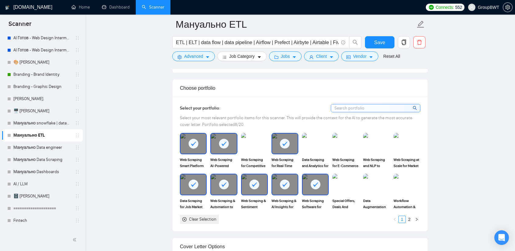
click at [316, 161] on div "Web Scraping Smart Platform for US & Canadian Business Data Web Scraping AI-Pow…" at bounding box center [300, 178] width 244 height 91
drag, startPoint x: 287, startPoint y: 162, endPoint x: 319, endPoint y: 166, distance: 32.2
click at [290, 174] on div at bounding box center [285, 184] width 26 height 20
click at [320, 174] on div at bounding box center [316, 184] width 26 height 20
click at [293, 134] on div at bounding box center [285, 144] width 26 height 20
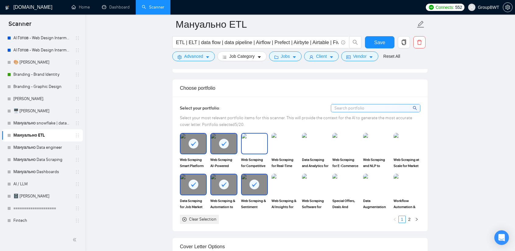
click at [259, 135] on img at bounding box center [255, 144] width 26 height 20
click at [258, 180] on rect at bounding box center [255, 185] width 10 height 10
click at [249, 134] on div at bounding box center [255, 144] width 26 height 20
click at [230, 134] on div at bounding box center [224, 144] width 26 height 20
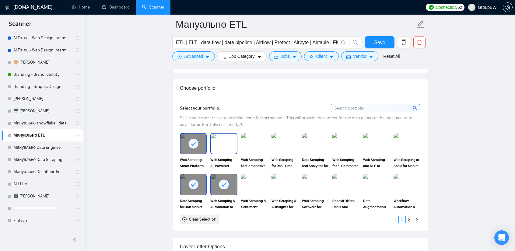
click at [221, 174] on div at bounding box center [224, 184] width 26 height 20
click at [192, 174] on div at bounding box center [193, 184] width 26 height 20
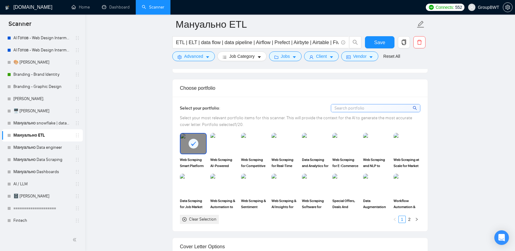
click at [191, 134] on div at bounding box center [193, 144] width 26 height 20
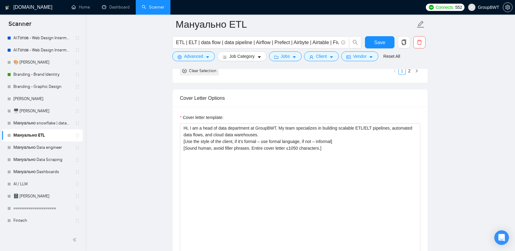
scroll to position [700, 0]
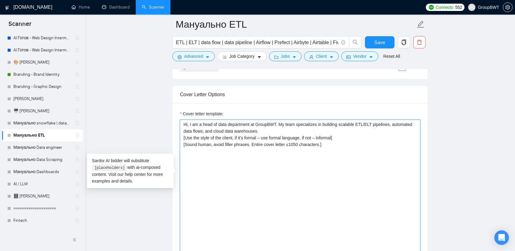
drag, startPoint x: 123, startPoint y: 98, endPoint x: 93, endPoint y: 91, distance: 30.5
click at [94, 91] on div "GigRadar.io Home Dashboard Scanner Connects: 552 GroupBWT Мануально ETL ETL | E…" at bounding box center [300, 179] width 430 height 1759
click at [345, 152] on textarea "Hi, I am a head of data department at GroupBWT. My team specializes in building…" at bounding box center [300, 188] width 240 height 137
click at [254, 174] on textarea "Hi, I am a head of data department at GroupBWT. My team specializes in building…" at bounding box center [300, 188] width 240 height 137
click at [348, 145] on textarea "Hi, I am a head of data department at GroupBWT. My team specializes in building…" at bounding box center [300, 188] width 240 height 137
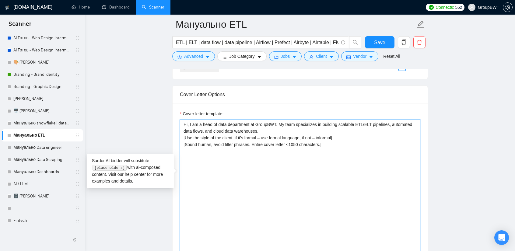
paste textarea "Hi, I am the Product Design Manager at GroupBWT. My team specializes in clean, …"
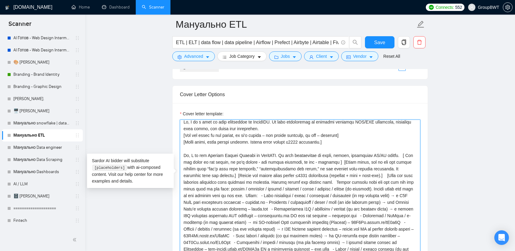
scroll to position [0, 0]
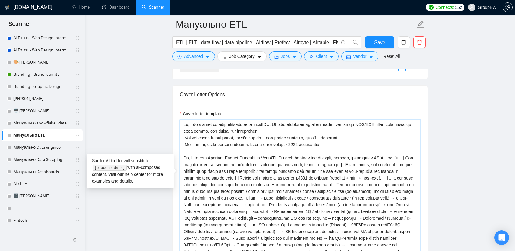
drag, startPoint x: 182, startPoint y: 145, endPoint x: 275, endPoint y: 154, distance: 93.9
click at [288, 149] on textarea "Cover letter template:" at bounding box center [300, 188] width 240 height 137
click at [219, 160] on textarea "Cover letter template:" at bounding box center [300, 188] width 240 height 137
click at [210, 165] on textarea "Cover letter template:" at bounding box center [300, 188] width 240 height 137
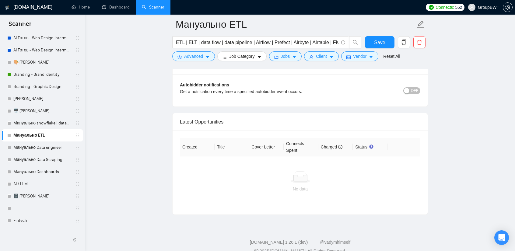
drag, startPoint x: 183, startPoint y: 144, endPoint x: 395, endPoint y: 176, distance: 214.8
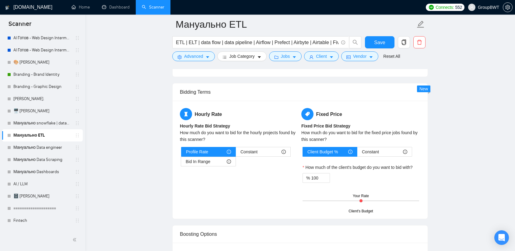
drag, startPoint x: 342, startPoint y: 163, endPoint x: 335, endPoint y: 165, distance: 6.5
click at [342, 173] on div "% 100" at bounding box center [361, 178] width 117 height 10
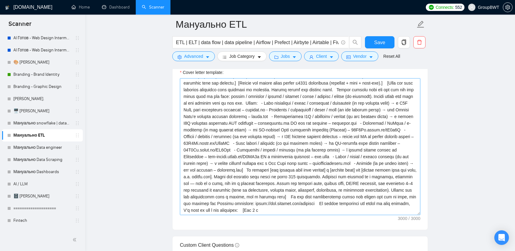
scroll to position [676, 0]
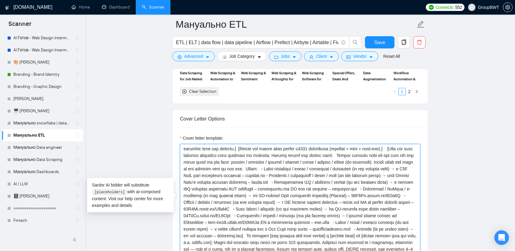
drag, startPoint x: 321, startPoint y: 181, endPoint x: 324, endPoint y: 184, distance: 4.5
click at [321, 181] on textarea "Cover letter template:" at bounding box center [300, 212] width 240 height 137
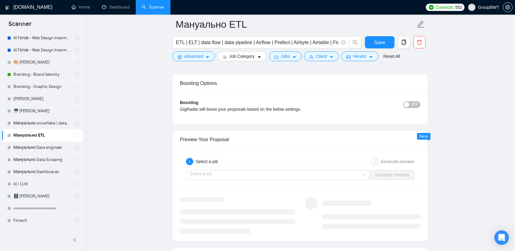
drag, startPoint x: 317, startPoint y: 175, endPoint x: 519, endPoint y: 265, distance: 221.1
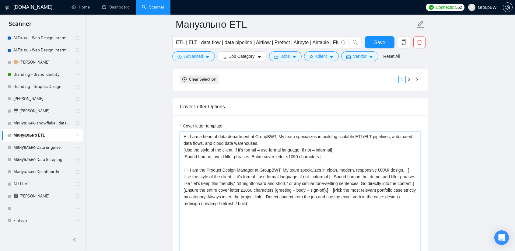
scroll to position [693, 0]
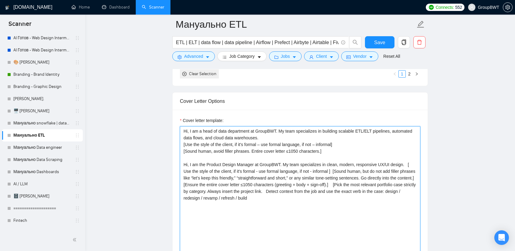
drag, startPoint x: 252, startPoint y: 191, endPoint x: 147, endPoint y: 146, distance: 114.4
click at [147, 146] on main "Мануально ETL ETL | ELT | data flow | data pipeline | Airflow | Prefect | Airby…" at bounding box center [300, 175] width 410 height 1688
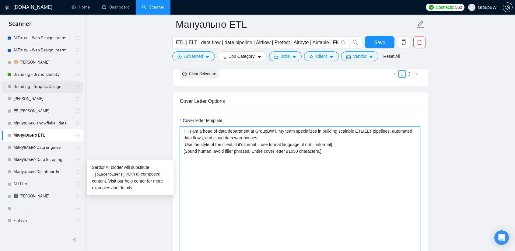
drag, startPoint x: 317, startPoint y: 142, endPoint x: 60, endPoint y: 92, distance: 261.6
click at [56, 90] on section "Scanner New Scanner My Scanners 🎨 Sofia NEW +Des_UI/UX_b2b NEW +Des_UI/UX_dashb…" at bounding box center [257, 186] width 515 height 1759
paste textarea "Data Engineer at GroupBWT. My team specializes in building scalable ETL/ELT pip…"
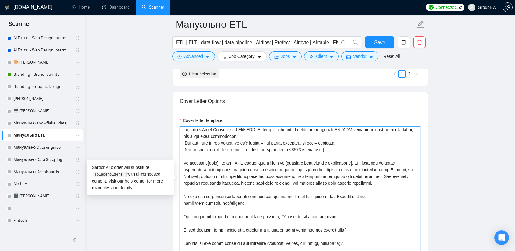
scroll to position [0, 0]
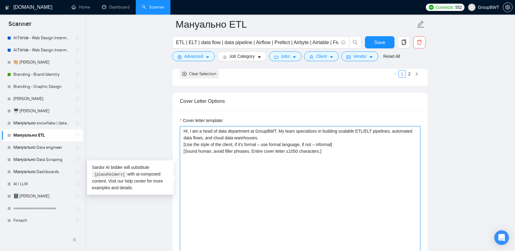
click at [258, 151] on textarea "Hi, I am a head of data department at GroupBWT. My team specializes in building…" at bounding box center [300, 194] width 240 height 137
click at [314, 198] on textarea "Hi, I am a head of data department at GroupBWT. My team specializes in building…" at bounding box center [300, 194] width 240 height 137
paste textarea "Hi, I am a Data Engineer at GroupBWT. My team specializes in building scalable …"
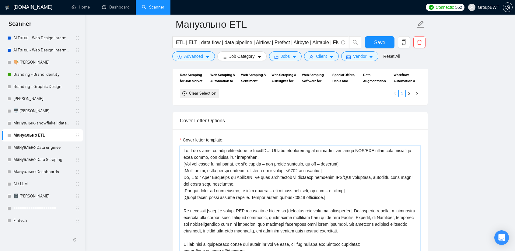
scroll to position [663, 0]
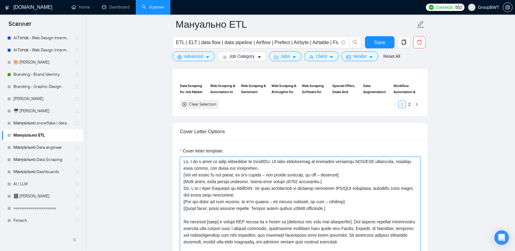
drag, startPoint x: 247, startPoint y: 182, endPoint x: 182, endPoint y: 177, distance: 65.0
click at [182, 177] on textarea "Cover letter template:" at bounding box center [300, 225] width 240 height 137
drag, startPoint x: 312, startPoint y: 196, endPoint x: 154, endPoint y: 177, distance: 159.1
click at [154, 177] on main "Мануально ETL ETL | ELT | data flow | data pipeline | Airflow | Prefect | Airby…" at bounding box center [300, 205] width 410 height 1688
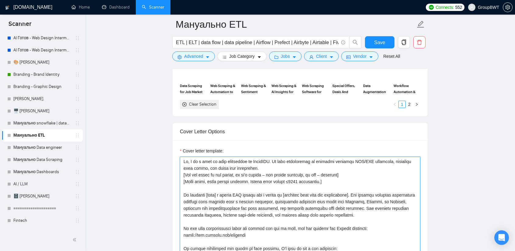
click at [226, 178] on textarea "Cover letter template:" at bounding box center [300, 225] width 240 height 137
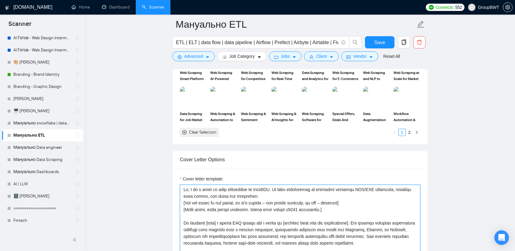
scroll to position [632, 0]
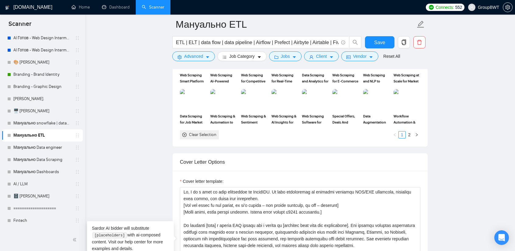
drag, startPoint x: 106, startPoint y: 44, endPoint x: 112, endPoint y: 51, distance: 9.0
click at [110, 47] on main "Мануально ETL ETL | ELT | data flow | data pipeline | Airflow | Prefect | Airby…" at bounding box center [300, 236] width 410 height 1688
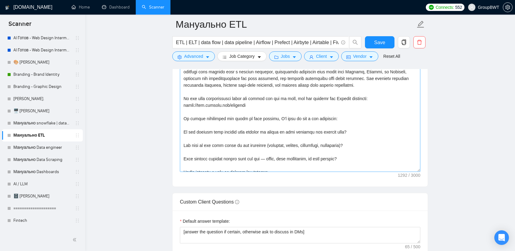
scroll to position [0, 0]
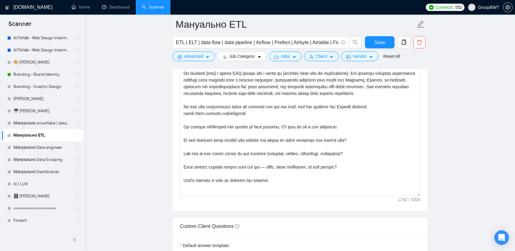
drag, startPoint x: 419, startPoint y: 156, endPoint x: 390, endPoint y: 265, distance: 113.0
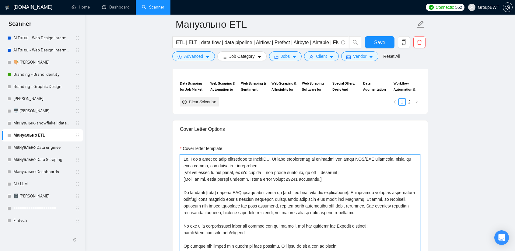
scroll to position [663, 0]
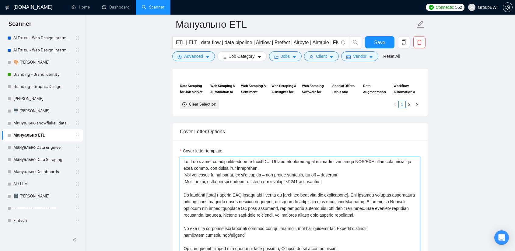
drag, startPoint x: 272, startPoint y: 180, endPoint x: 176, endPoint y: 182, distance: 95.6
paste textarea "You are a Data Engineer from GroupBWT. Write a short cover letter (≤1050 charac…"
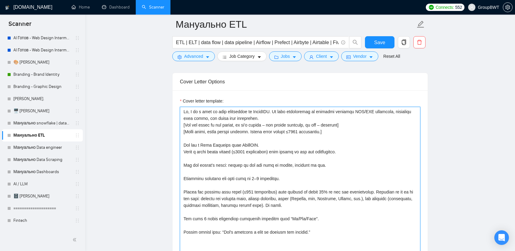
scroll to position [715, 0]
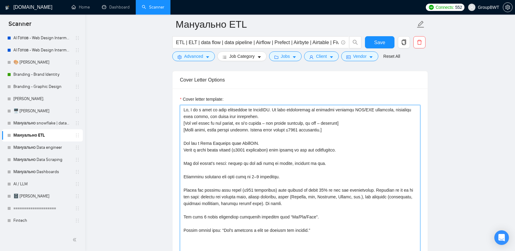
drag, startPoint x: 332, startPoint y: 139, endPoint x: 166, endPoint y: 130, distance: 166.4
click at [166, 130] on main "Мануально ETL ETL | ELT | data flow | data pipeline | Airflow | Prefect | Airby…" at bounding box center [300, 208] width 410 height 1797
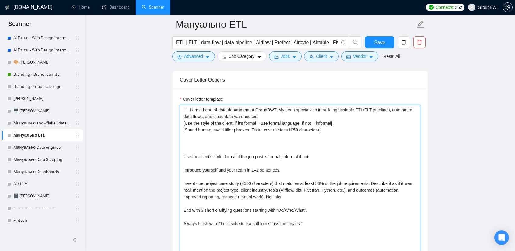
drag, startPoint x: 219, startPoint y: 144, endPoint x: 245, endPoint y: 152, distance: 27.3
click at [151, 138] on main "Мануально ETL ETL | ELT | data flow | data pipeline | Airflow | Prefect | Airby…" at bounding box center [300, 208] width 410 height 1797
drag, startPoint x: 268, startPoint y: 153, endPoint x: 290, endPoint y: 155, distance: 22.0
click at [274, 154] on textarea "Hi, I am a head of data department at GroupBWT. My team specializes in building…" at bounding box center [300, 228] width 240 height 246
click at [296, 158] on textarea "Hi, I am a head of data department at GroupBWT. My team specializes in building…" at bounding box center [300, 228] width 240 height 246
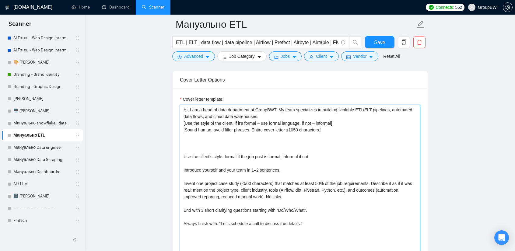
drag, startPoint x: 291, startPoint y: 158, endPoint x: 136, endPoint y: 138, distance: 156.3
click at [136, 138] on main "Мануально ETL ETL | ELT | data flow | data pipeline | Airflow | Prefect | Airby…" at bounding box center [300, 208] width 410 height 1797
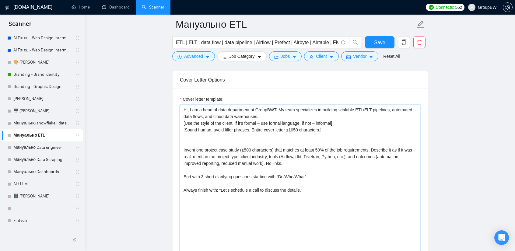
click at [185, 132] on textarea "Hi, I am a head of data department at GroupBWT. My team specializes in building…" at bounding box center [300, 228] width 240 height 246
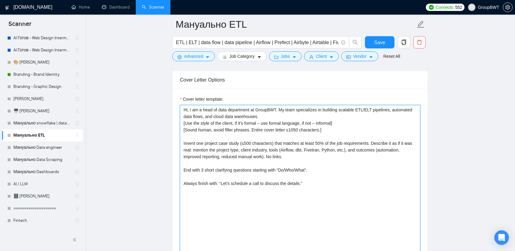
click at [337, 139] on textarea "Hi, I am a head of data department at GroupBWT. My team specializes in building…" at bounding box center [300, 228] width 240 height 246
type textarea "Hi, I am a head of data department at GroupBWT. My team specializes in building…"
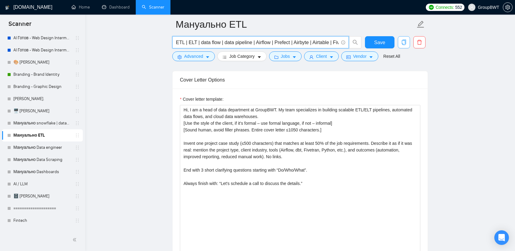
scroll to position [0, 77]
click at [322, 39] on input "ETL | ELT | data flow | data pipeline | Airflow | Prefect | Airbyte | Airtable …" at bounding box center [257, 43] width 163 height 8
click at [305, 40] on input "ETL | ELT | data flow | data pipeline | Airflow | Prefect | Airbyte | Airtable …" at bounding box center [257, 43] width 163 height 8
drag, startPoint x: 294, startPoint y: 42, endPoint x: 278, endPoint y: 42, distance: 16.4
click at [278, 42] on input "ETL | ELT | data flow | data pipeline | Airflow | Prefect | Airbyte | Airtable …" at bounding box center [257, 43] width 163 height 8
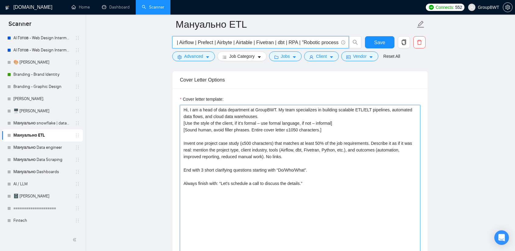
click at [362, 139] on textarea "Hi, I am a head of data department at GroupBWT. My team specializes in building…" at bounding box center [300, 228] width 240 height 246
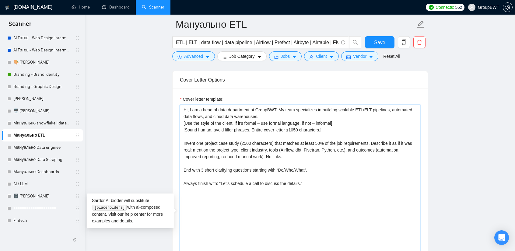
click at [342, 139] on textarea "Hi, I am a head of data department at GroupBWT. My team specializes in building…" at bounding box center [300, 228] width 240 height 246
click at [316, 149] on textarea "Hi, I am a head of data department at GroupBWT. My team specializes in building…" at bounding box center [300, 228] width 240 height 246
click at [279, 139] on textarea "Hi, I am a head of data department at GroupBWT. My team specializes in building…" at bounding box center [300, 228] width 240 height 246
click at [296, 149] on textarea "Hi, I am a head of data department at GroupBWT. My team specializes in building…" at bounding box center [300, 228] width 240 height 246
click at [291, 173] on textarea "Hi, I am a head of data department at GroupBWT. My team specializes in building…" at bounding box center [300, 228] width 240 height 246
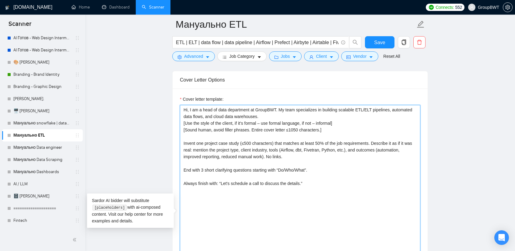
click at [298, 202] on textarea "Hi, I am a head of data department at GroupBWT. My team specializes in building…" at bounding box center [300, 228] width 240 height 246
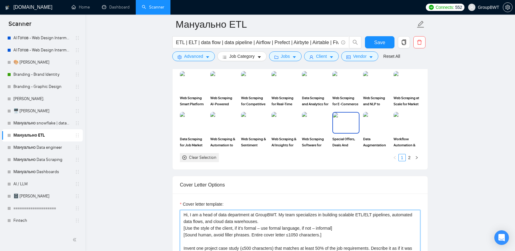
scroll to position [562, 0]
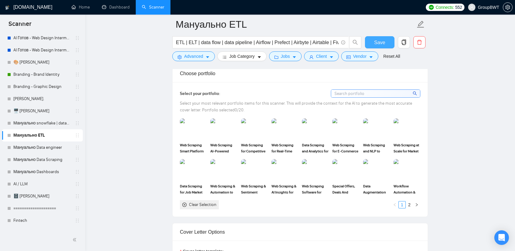
click at [377, 45] on span "Save" at bounding box center [379, 43] width 11 height 8
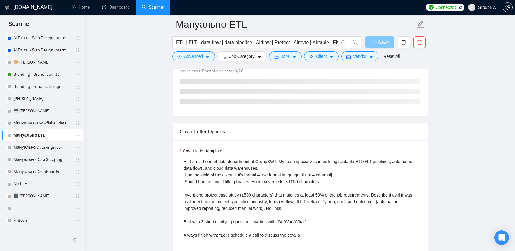
scroll to position [623, 0]
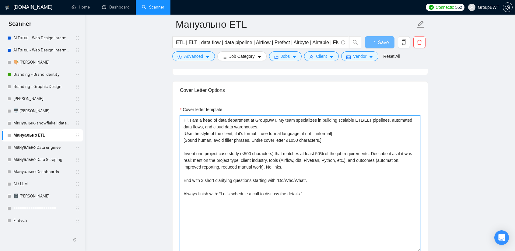
click at [325, 199] on textarea "Hi, I am a head of data department at GroupBWT. My team specializes in building…" at bounding box center [300, 183] width 240 height 137
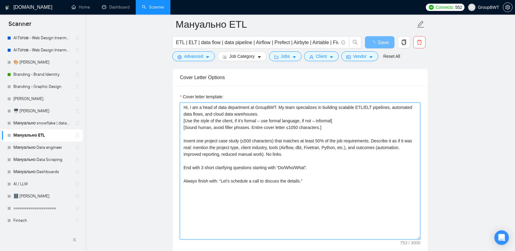
scroll to position [715, 0]
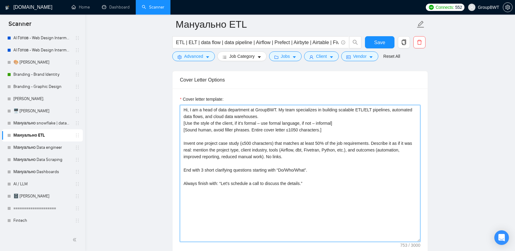
click at [187, 151] on textarea "Hi, I am a head of data department at GroupBWT. My team specializes in building…" at bounding box center [300, 173] width 240 height 137
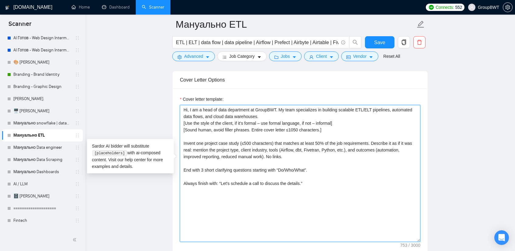
drag, startPoint x: 334, startPoint y: 158, endPoint x: 124, endPoint y: 156, distance: 210.0
paste textarea "To better understand the scope of your project, I’d like to ask a few questions…"
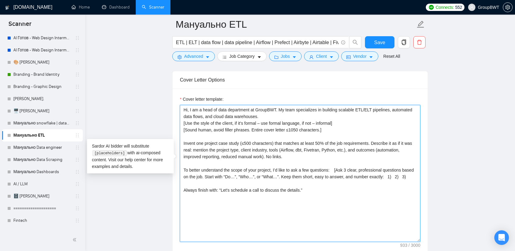
drag, startPoint x: 306, startPoint y: 176, endPoint x: 170, endPoint y: 176, distance: 135.8
click at [170, 176] on main "Мануально ETL ETL | ELT | data flow | data pipeline | Airflow | Prefect | Airby…" at bounding box center [300, 154] width 410 height 1688
click at [333, 157] on textarea "Hi, I am a head of data department at GroupBWT. My team specializes in building…" at bounding box center [300, 173] width 240 height 137
click at [335, 159] on textarea "Hi, I am a head of data department at GroupBWT. My team specializes in building…" at bounding box center [300, 173] width 240 height 137
click at [334, 158] on textarea "Hi, I am a head of data department at GroupBWT. My team specializes in building…" at bounding box center [300, 173] width 240 height 137
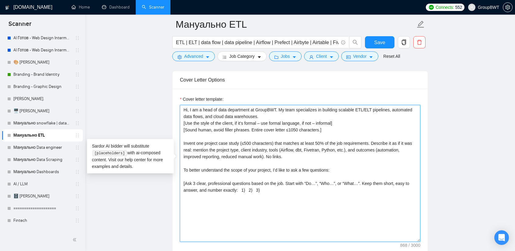
click at [239, 177] on textarea "Hi, I am a head of data department at GroupBWT. My team specializes in building…" at bounding box center [300, 173] width 240 height 137
click at [240, 178] on textarea "Hi, I am a head of data department at GroupBWT. My team specializes in building…" at bounding box center [300, 173] width 240 height 137
click at [191, 185] on textarea "Hi, I am a head of data department at GroupBWT. My team specializes in building…" at bounding box center [300, 173] width 240 height 137
click at [190, 190] on textarea "Hi, I am a head of data department at GroupBWT. My team specializes in building…" at bounding box center [300, 173] width 240 height 137
click at [252, 193] on textarea "Hi, I am a head of data department at GroupBWT. My team specializes in building…" at bounding box center [300, 173] width 240 height 137
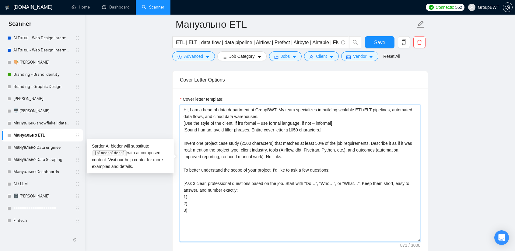
click at [208, 212] on textarea "Hi, I am a head of data department at GroupBWT. My team specializes in building…" at bounding box center [300, 173] width 240 height 137
paste textarea "I'd be happy to discuss these questions and provide a detailed web scraping str…"
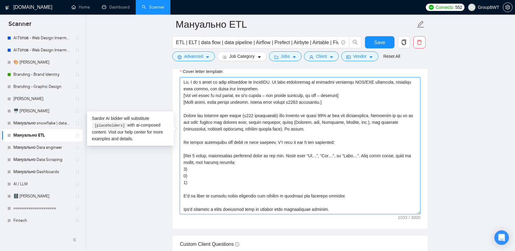
scroll to position [745, 0]
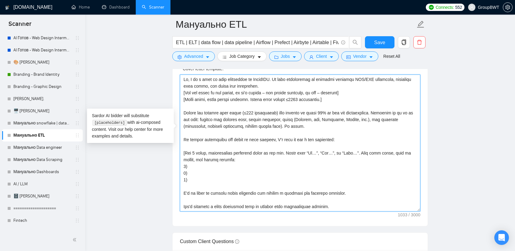
drag, startPoint x: 342, startPoint y: 182, endPoint x: 301, endPoint y: 180, distance: 41.4
click at [301, 180] on textarea "Cover letter template:" at bounding box center [300, 143] width 240 height 137
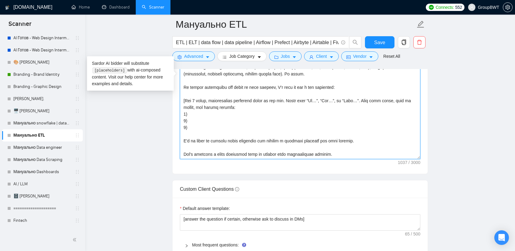
scroll to position [806, 0]
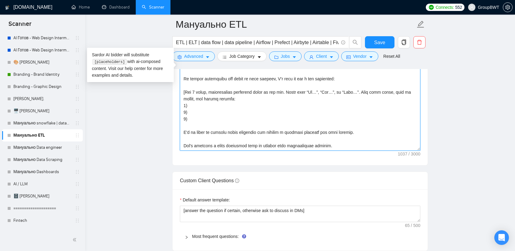
type textarea "Hi, I am a head of data department at GroupBWT. My team specializes in building…"
click at [419, 137] on div "Cover letter template:" at bounding box center [300, 81] width 255 height 168
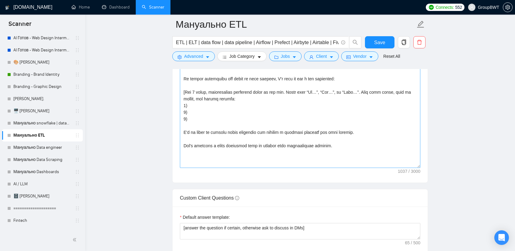
drag, startPoint x: 418, startPoint y: 137, endPoint x: 408, endPoint y: 160, distance: 25.4
click at [408, 160] on textarea "Cover letter template:" at bounding box center [300, 91] width 240 height 154
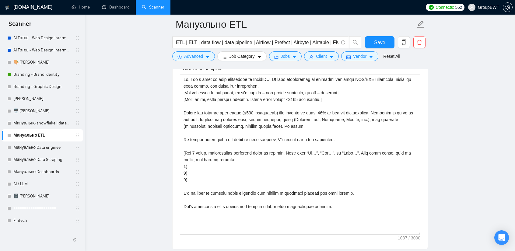
scroll to position [745, 0]
click at [379, 44] on span "Save" at bounding box center [379, 43] width 11 height 8
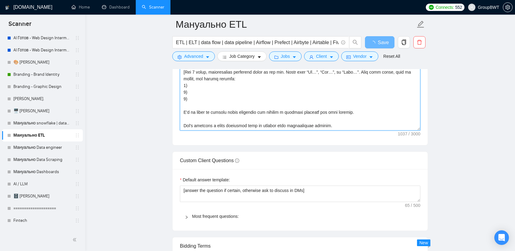
click at [305, 125] on textarea "Cover letter template:" at bounding box center [300, 62] width 240 height 137
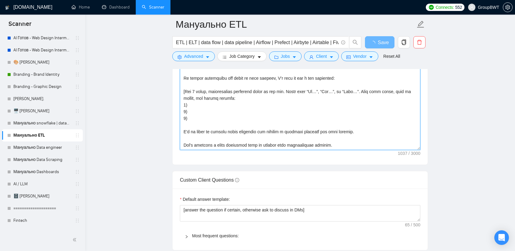
click at [305, 125] on textarea "Cover letter template:" at bounding box center [300, 81] width 240 height 137
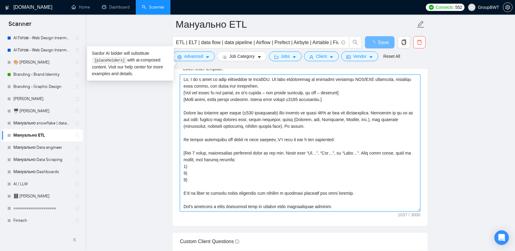
click at [295, 140] on textarea "Cover letter template:" at bounding box center [300, 143] width 240 height 137
click at [304, 194] on textarea "Cover letter template:" at bounding box center [300, 143] width 240 height 137
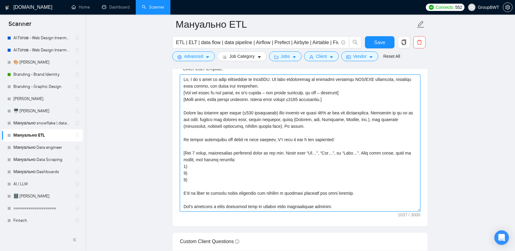
click at [320, 132] on textarea "Cover letter template:" at bounding box center [300, 143] width 240 height 137
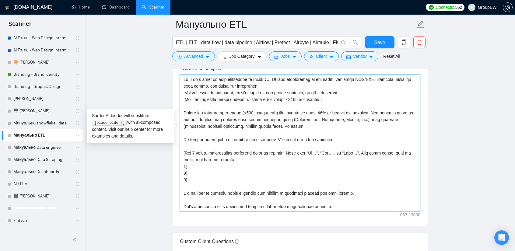
click at [305, 163] on textarea "Cover letter template:" at bounding box center [300, 143] width 240 height 137
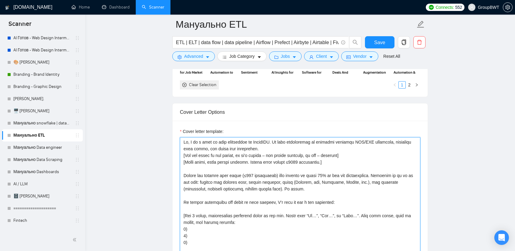
scroll to position [684, 0]
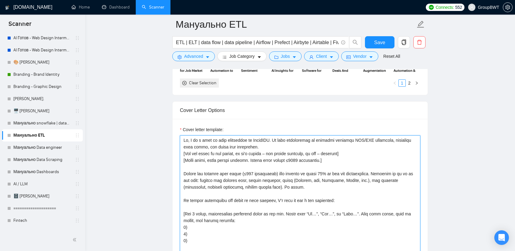
click at [271, 137] on textarea "Cover letter template:" at bounding box center [300, 203] width 240 height 137
click at [182, 162] on textarea "Cover letter template:" at bounding box center [300, 203] width 240 height 137
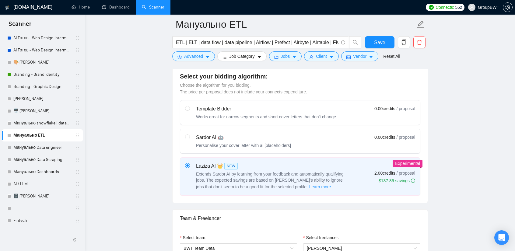
scroll to position [183, 0]
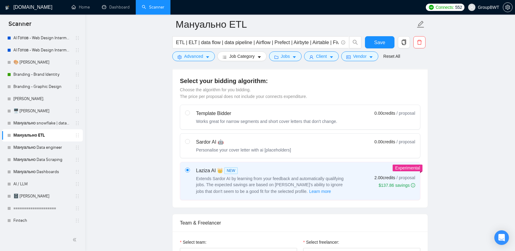
type textarea "Hi, I am a head of data department at GroupBWT. My team specializes in building…"
click at [239, 147] on div "Personalise your cover letter with ai [placeholders]" at bounding box center [243, 150] width 95 height 6
click at [189, 143] on input "radio" at bounding box center [187, 141] width 4 height 4
radio input "true"
radio input "false"
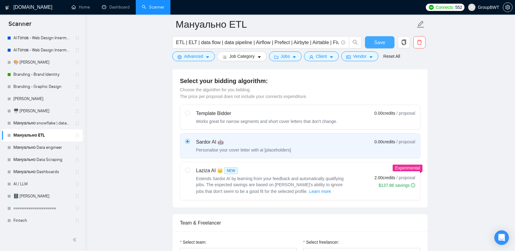
click at [381, 42] on span "Save" at bounding box center [379, 43] width 11 height 8
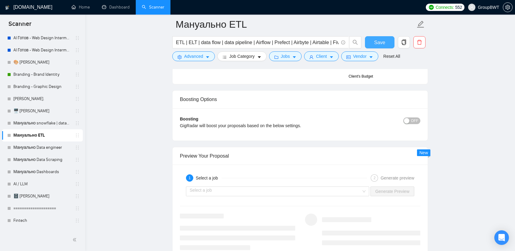
scroll to position [1127, 0]
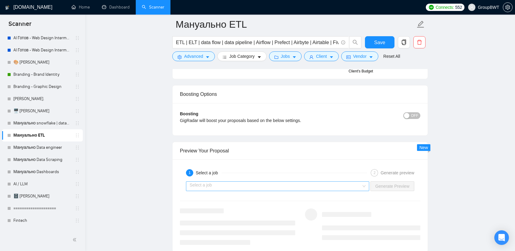
click at [328, 182] on input "search" at bounding box center [276, 186] width 172 height 9
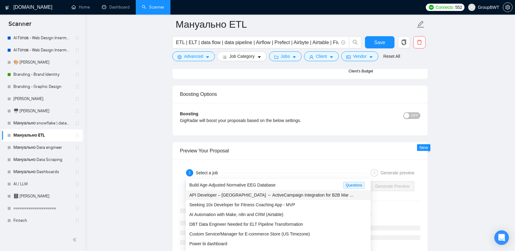
click at [247, 194] on span "API Developer – Bullhorn ↔ ActiveCampaign Integration for B2B Mar ..." at bounding box center [271, 195] width 164 height 5
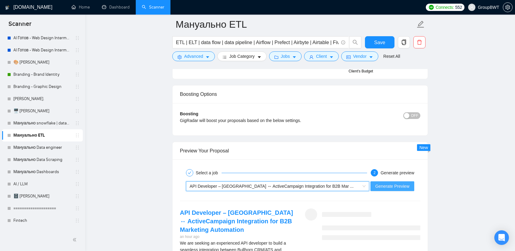
click at [397, 183] on span "Generate Preview" at bounding box center [392, 186] width 34 height 7
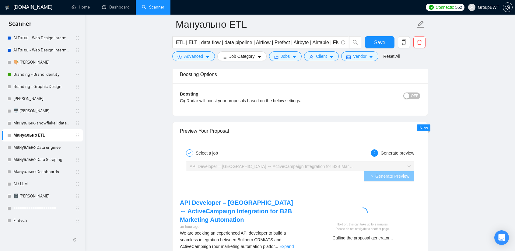
scroll to position [1218, 0]
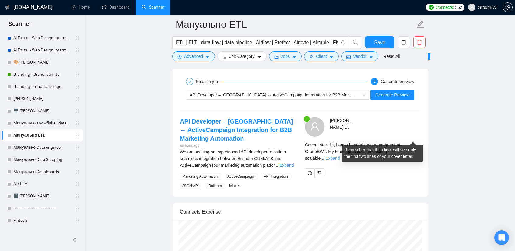
click at [340, 156] on link "Expand" at bounding box center [332, 158] width 14 height 5
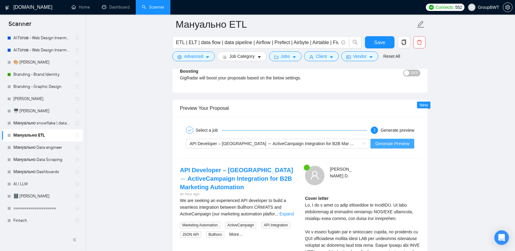
scroll to position [1157, 0]
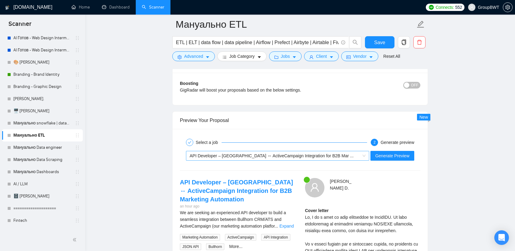
click at [286, 153] on span "API Developer – Bullhorn ↔ ActiveCampaign Integration for B2B Mar ..." at bounding box center [272, 155] width 164 height 5
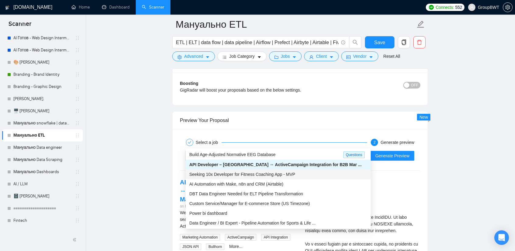
click at [267, 176] on span "Seeking 10x Developer for Fitness Coaching App - MVP" at bounding box center [242, 174] width 106 height 5
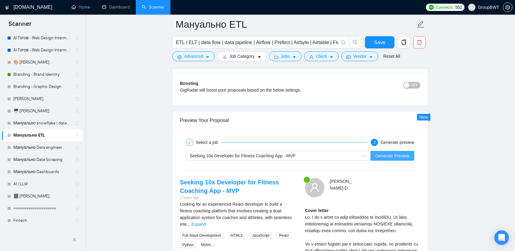
click at [401, 152] on span "Generate Preview" at bounding box center [392, 155] width 34 height 7
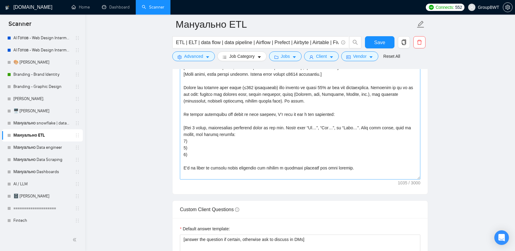
scroll to position [731, 0]
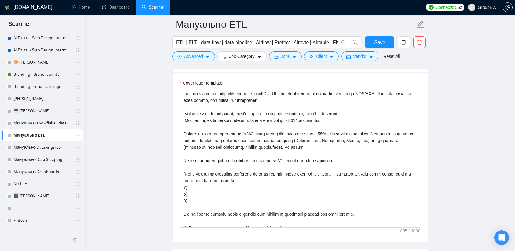
drag, startPoint x: 418, startPoint y: 212, endPoint x: 419, endPoint y: 252, distance: 39.6
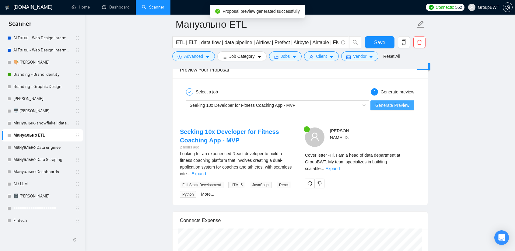
scroll to position [1248, 0]
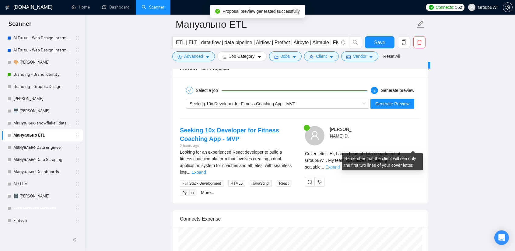
click at [340, 165] on link "Expand" at bounding box center [332, 167] width 14 height 5
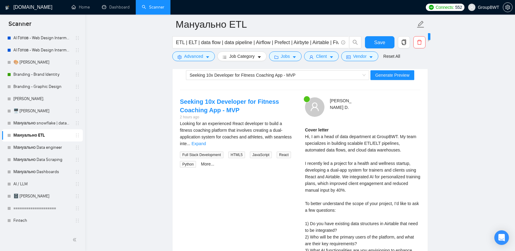
scroll to position [1279, 0]
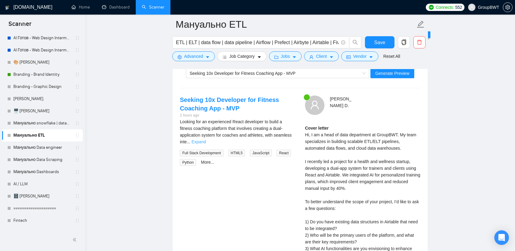
click at [206, 139] on link "Expand" at bounding box center [198, 141] width 14 height 5
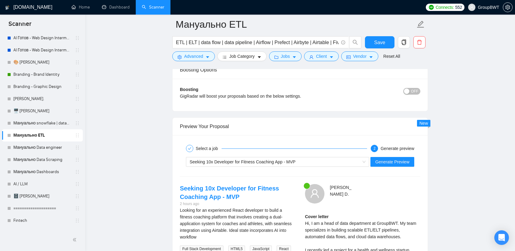
scroll to position [1187, 0]
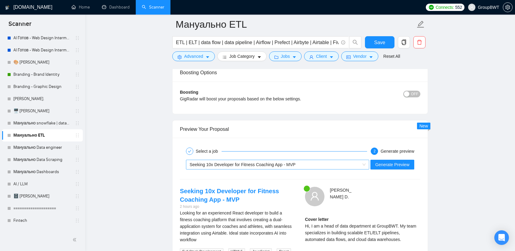
click at [331, 160] on div "Seeking 10x Developer for Fitness Coaching App - MVP" at bounding box center [275, 164] width 170 height 9
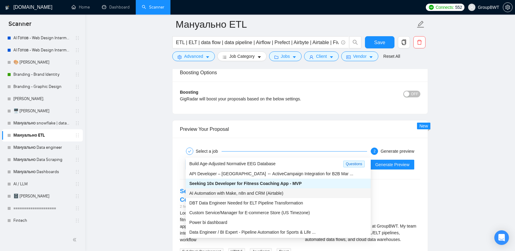
click at [268, 194] on span "AI Automation with Make, n8n and CRM (Airtable)" at bounding box center [236, 193] width 94 height 5
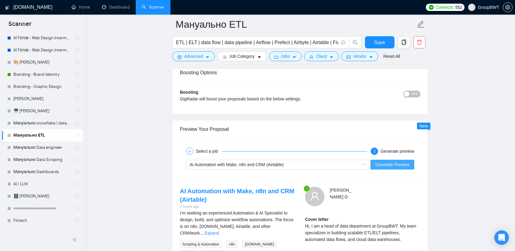
click at [394, 161] on span "Generate Preview" at bounding box center [392, 164] width 34 height 7
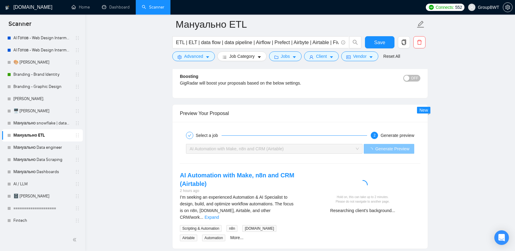
scroll to position [1248, 0]
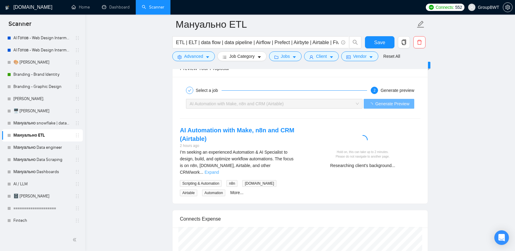
click at [219, 170] on link "Expand" at bounding box center [212, 172] width 14 height 5
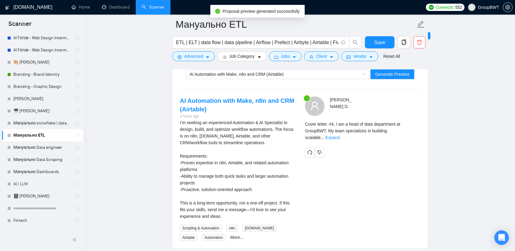
scroll to position [1279, 0]
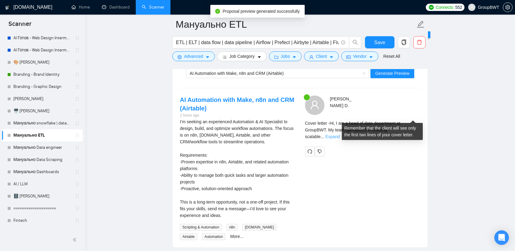
click at [340, 134] on link "Expand" at bounding box center [332, 136] width 14 height 5
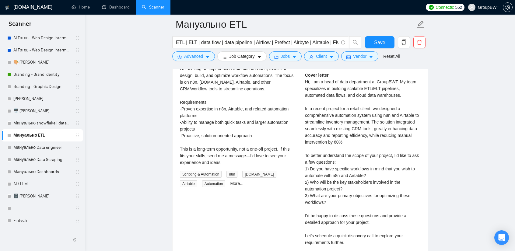
scroll to position [1309, 0]
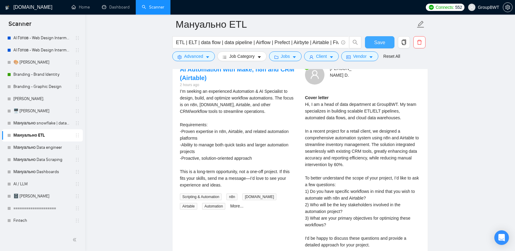
click at [379, 42] on span "Save" at bounding box center [379, 43] width 11 height 8
